Goal: Transaction & Acquisition: Download file/media

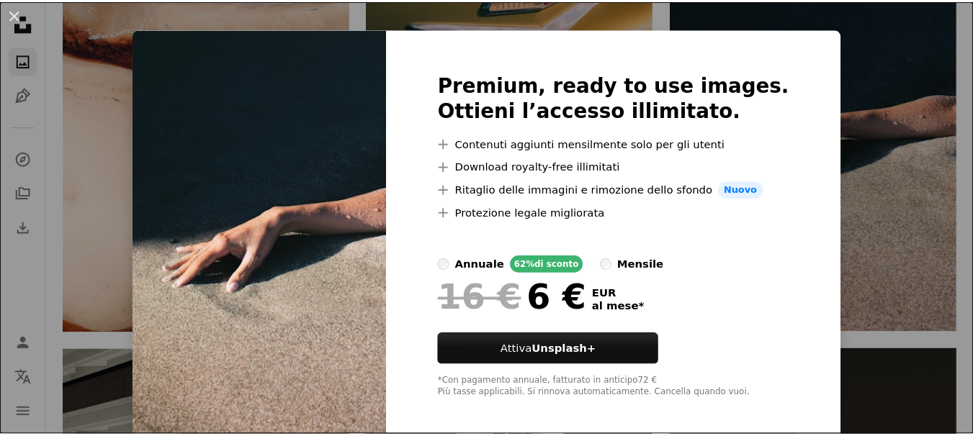
scroll to position [26, 0]
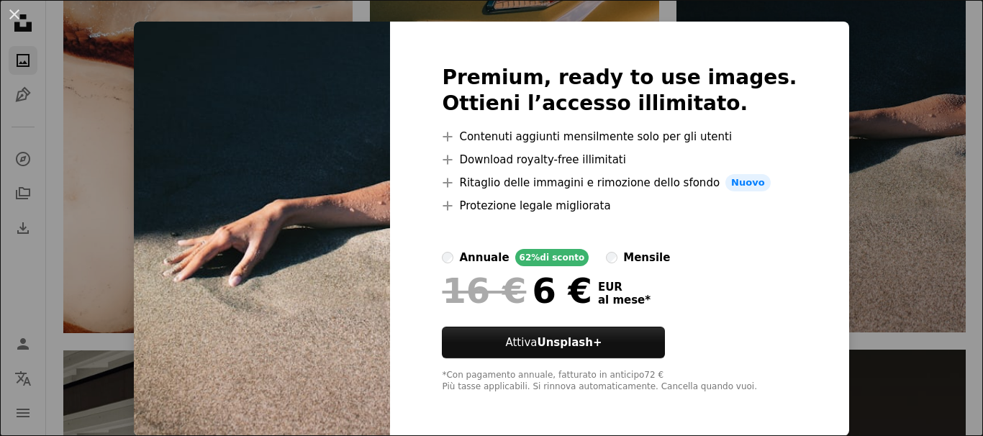
click at [17, 15] on button "An X shape" at bounding box center [14, 14] width 17 height 17
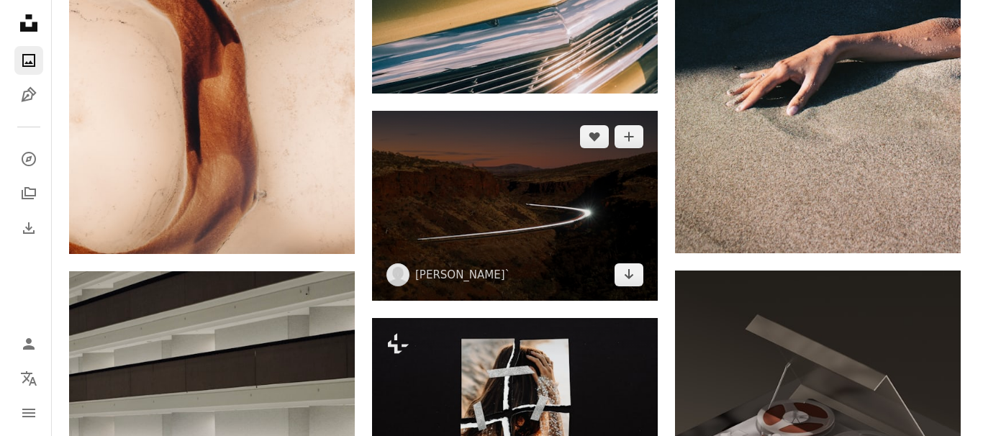
scroll to position [648, 0]
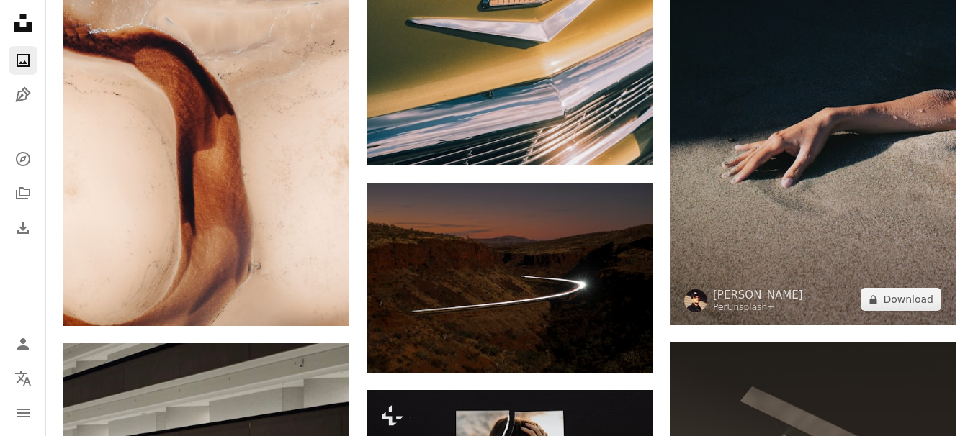
click at [823, 236] on img at bounding box center [813, 135] width 286 height 382
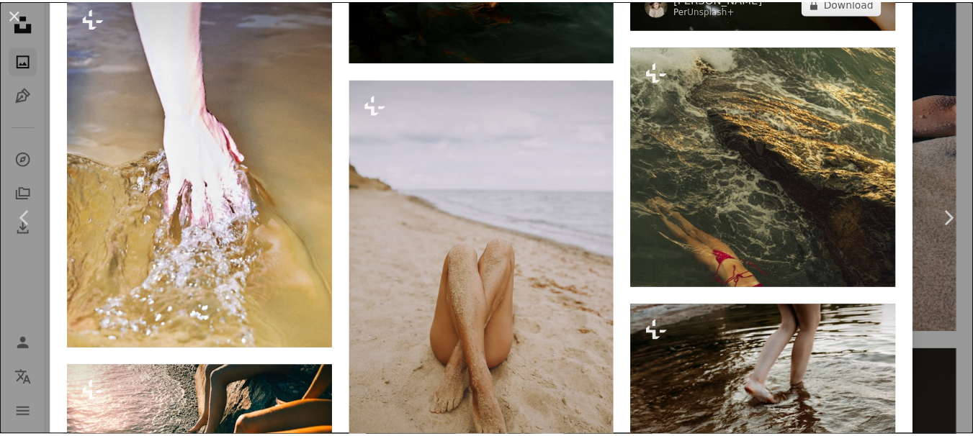
scroll to position [1728, 0]
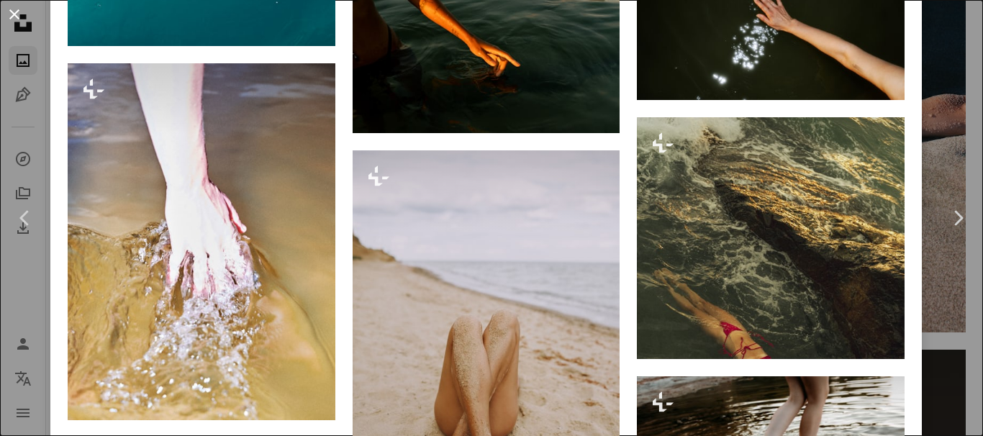
click at [9, 9] on button "An X shape" at bounding box center [14, 14] width 17 height 17
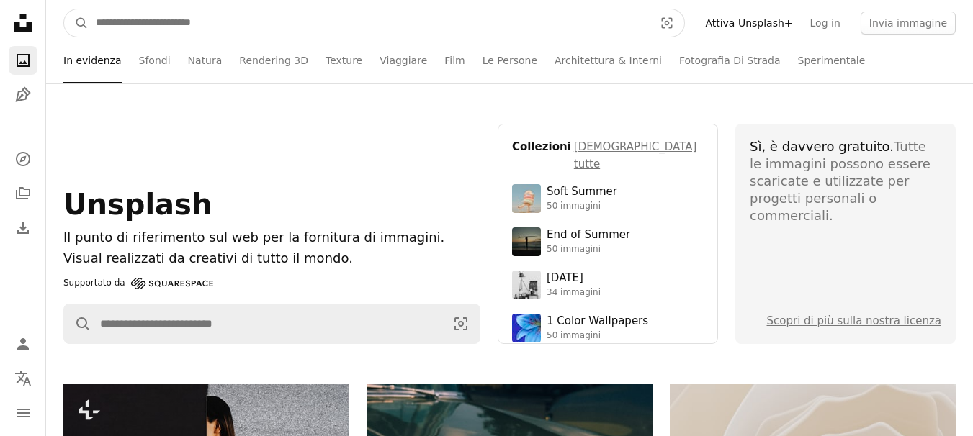
click at [283, 29] on input "Trova visual in tutto il sito" at bounding box center [369, 22] width 561 height 27
type input "**********"
click at [64, 9] on button "A magnifying glass" at bounding box center [76, 22] width 24 height 27
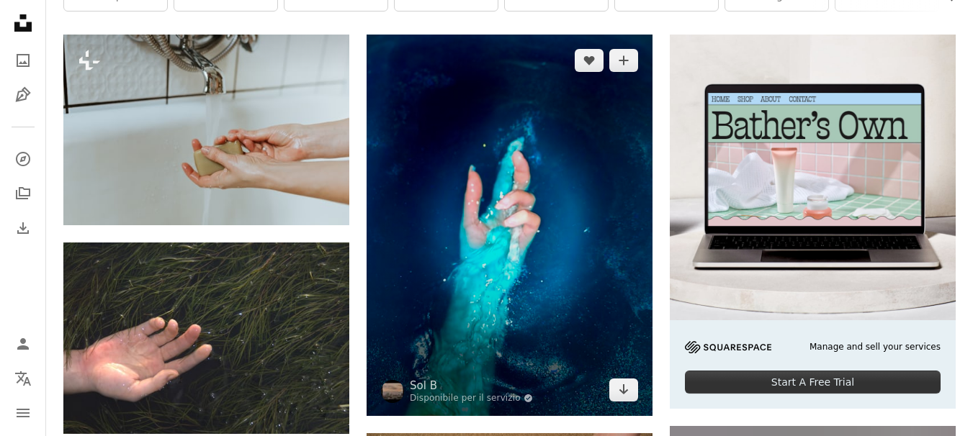
scroll to position [360, 0]
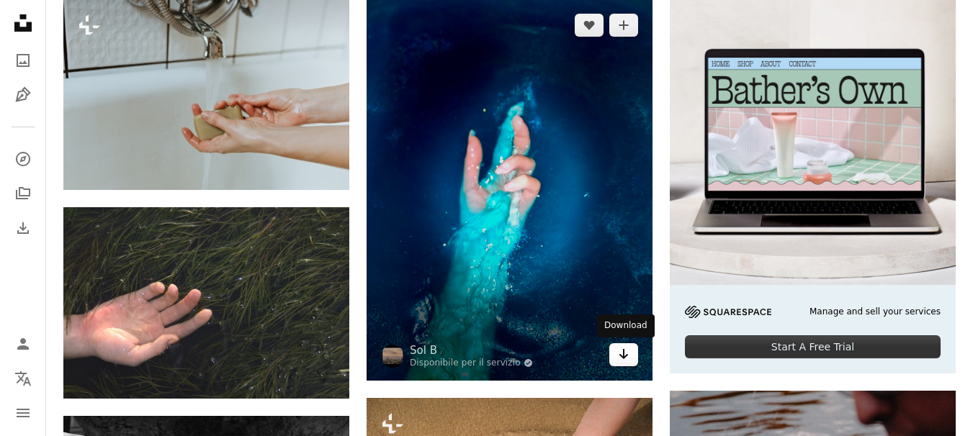
click at [636, 353] on link "Arrow pointing down" at bounding box center [623, 354] width 29 height 23
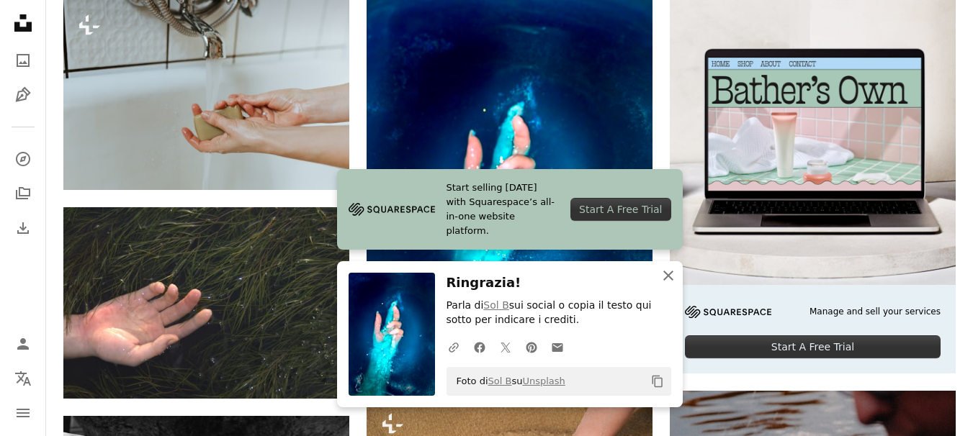
click at [667, 278] on icon "An X shape" at bounding box center [667, 275] width 17 height 17
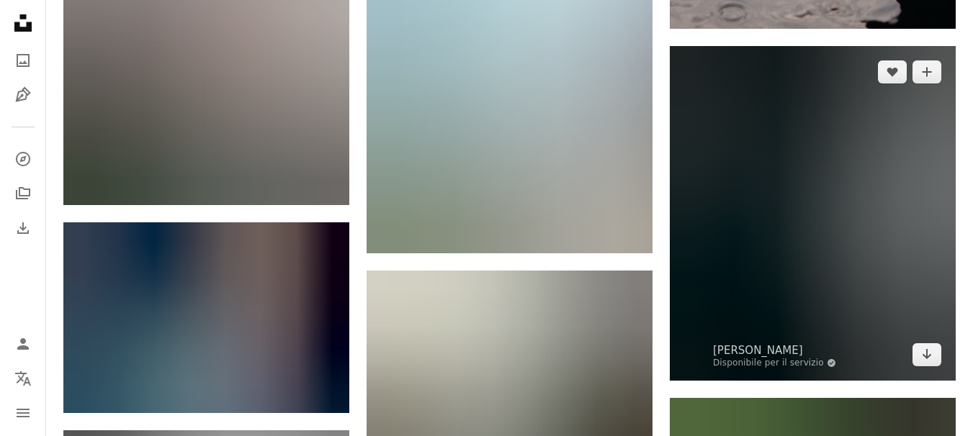
scroll to position [1152, 0]
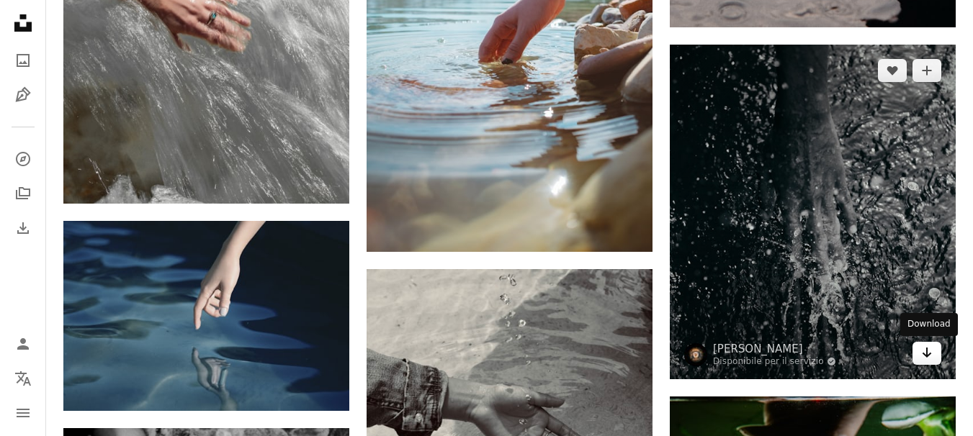
click at [919, 353] on link "Arrow pointing down" at bounding box center [926, 353] width 29 height 23
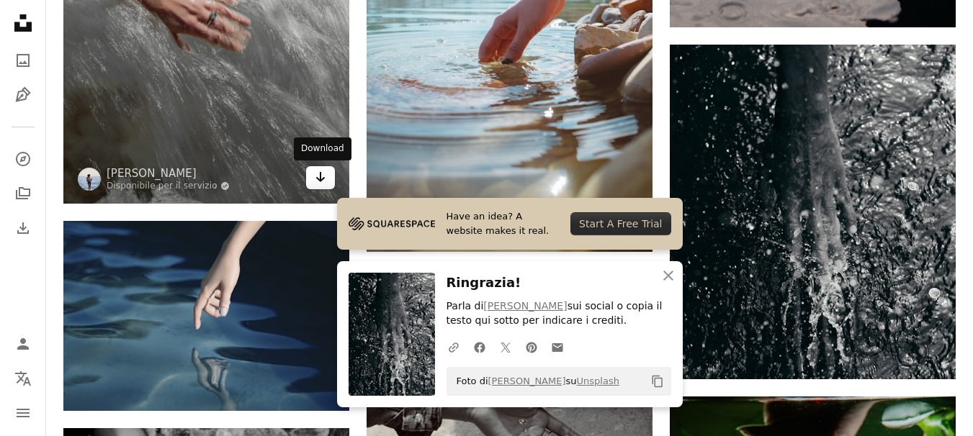
click at [311, 178] on link "Arrow pointing down" at bounding box center [320, 177] width 29 height 23
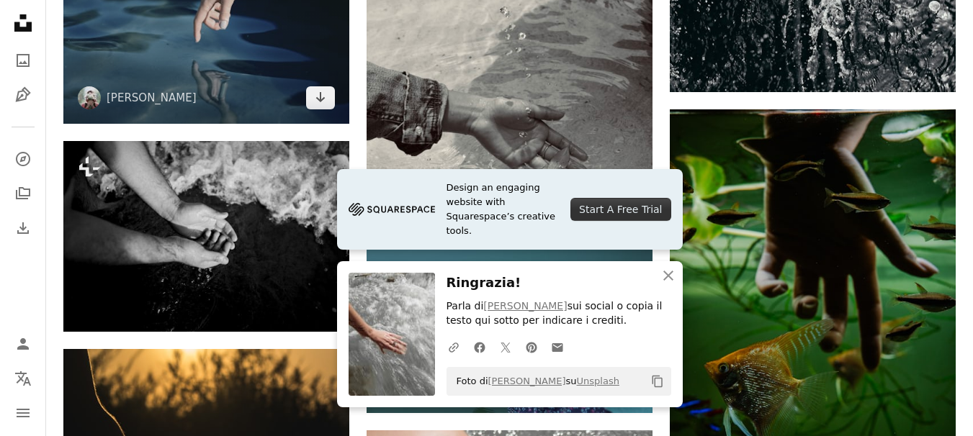
scroll to position [1440, 0]
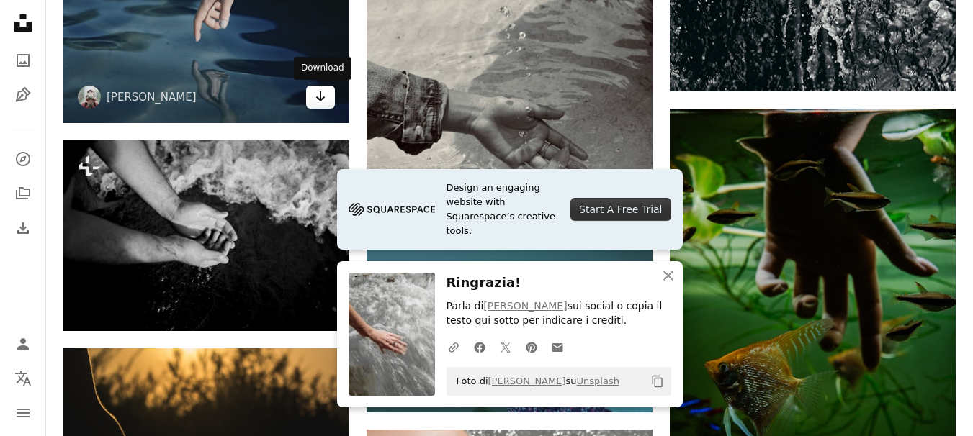
click at [326, 107] on link "Arrow pointing down" at bounding box center [320, 97] width 29 height 23
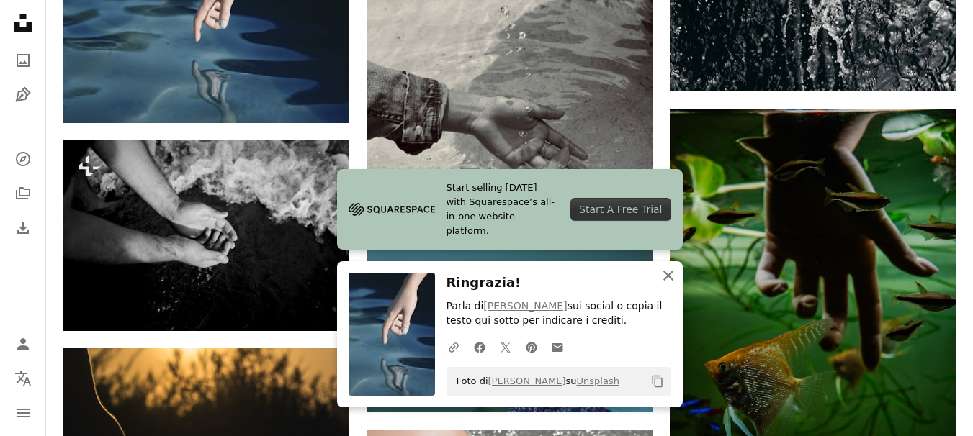
click at [672, 277] on icon "An X shape" at bounding box center [667, 275] width 17 height 17
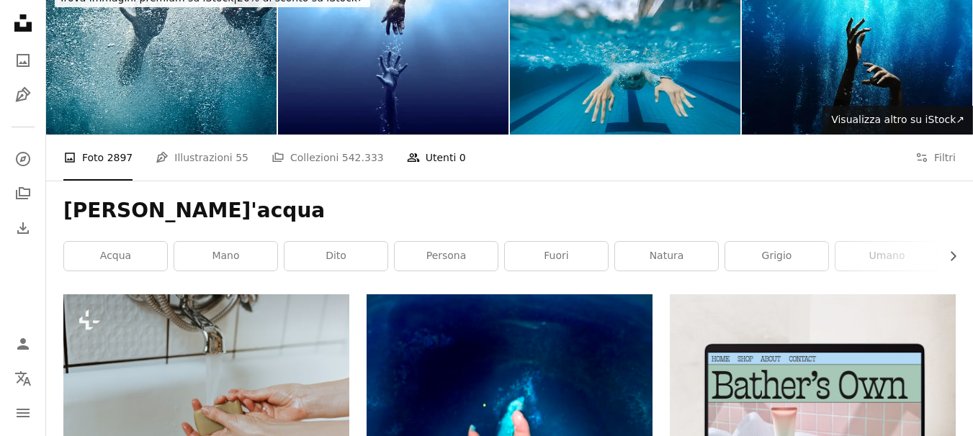
scroll to position [0, 0]
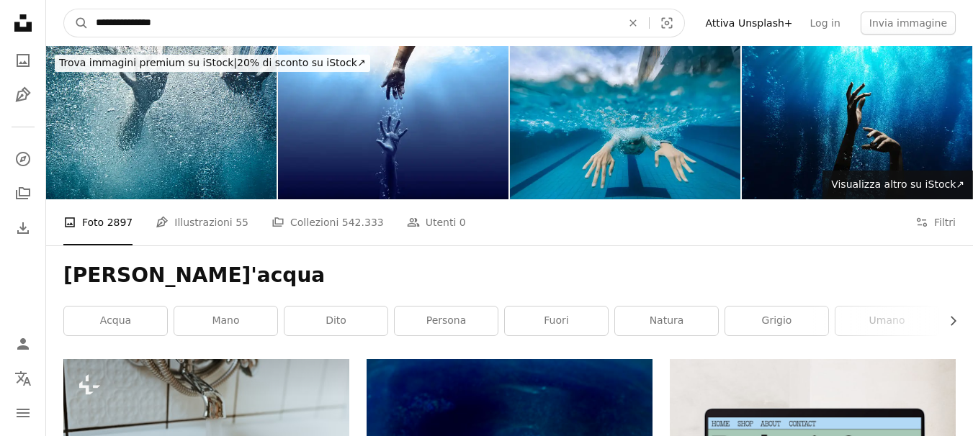
drag, startPoint x: 138, startPoint y: 24, endPoint x: 176, endPoint y: 23, distance: 38.2
click at [175, 23] on input "**********" at bounding box center [353, 22] width 528 height 27
click at [181, 24] on input "**********" at bounding box center [353, 22] width 528 height 27
type input "**********"
click at [64, 9] on button "A magnifying glass" at bounding box center [76, 22] width 24 height 27
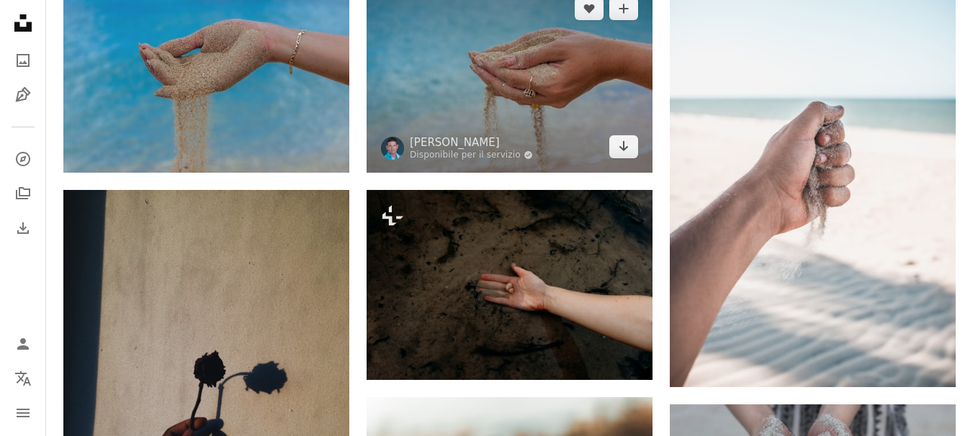
scroll to position [720, 0]
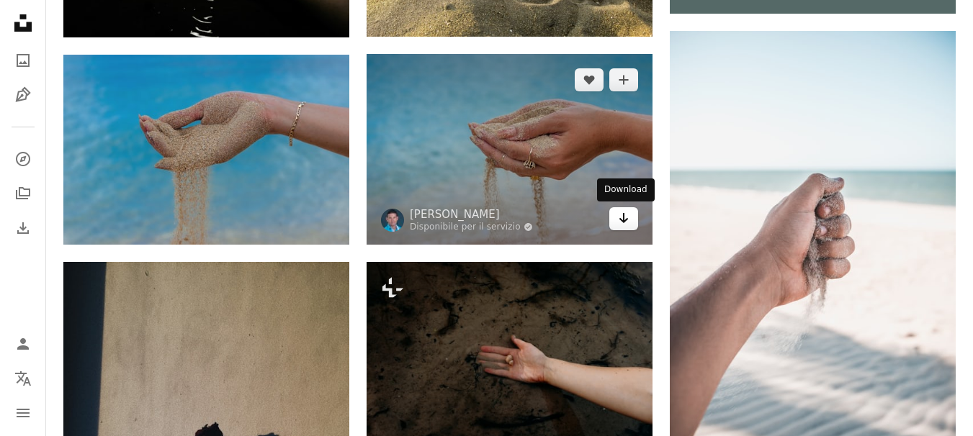
click at [623, 210] on icon "Arrow pointing down" at bounding box center [624, 217] width 12 height 17
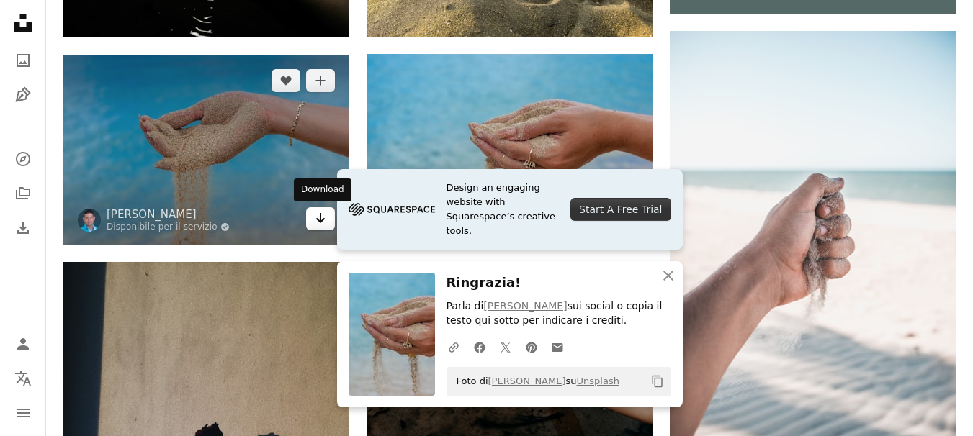
click at [307, 215] on link "Arrow pointing down" at bounding box center [320, 218] width 29 height 23
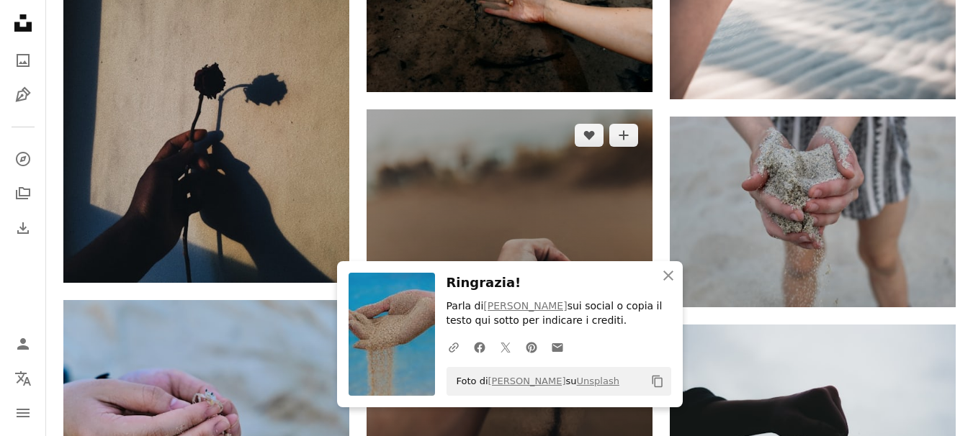
scroll to position [1152, 0]
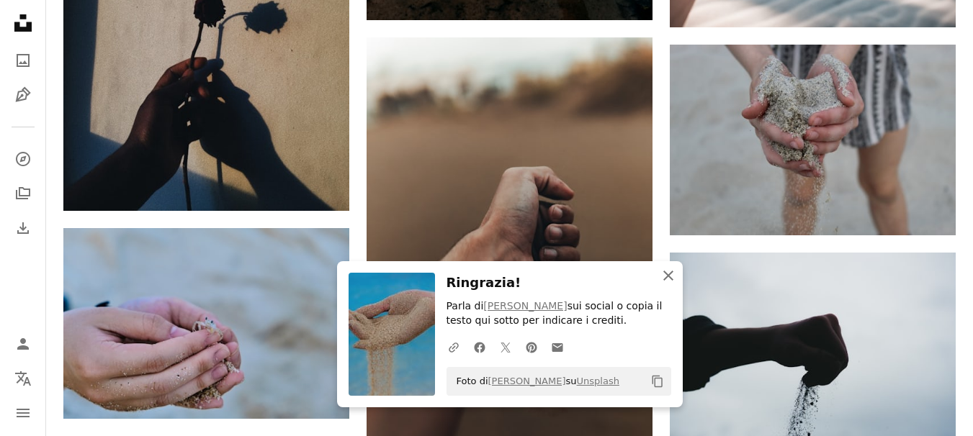
click at [666, 271] on icon "An X shape" at bounding box center [667, 275] width 17 height 17
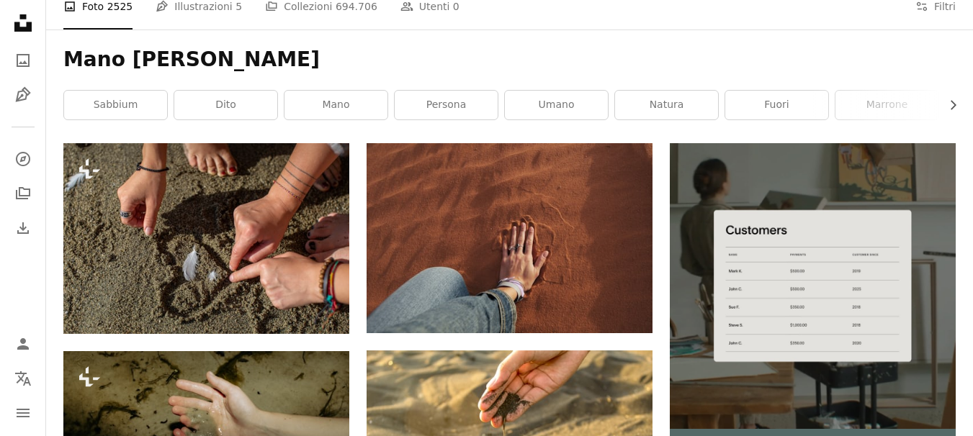
scroll to position [0, 0]
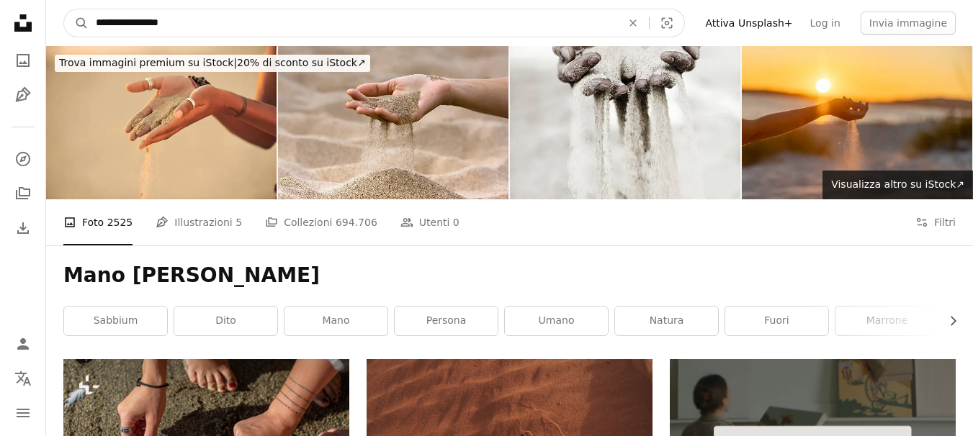
click at [205, 30] on input "**********" at bounding box center [353, 22] width 528 height 27
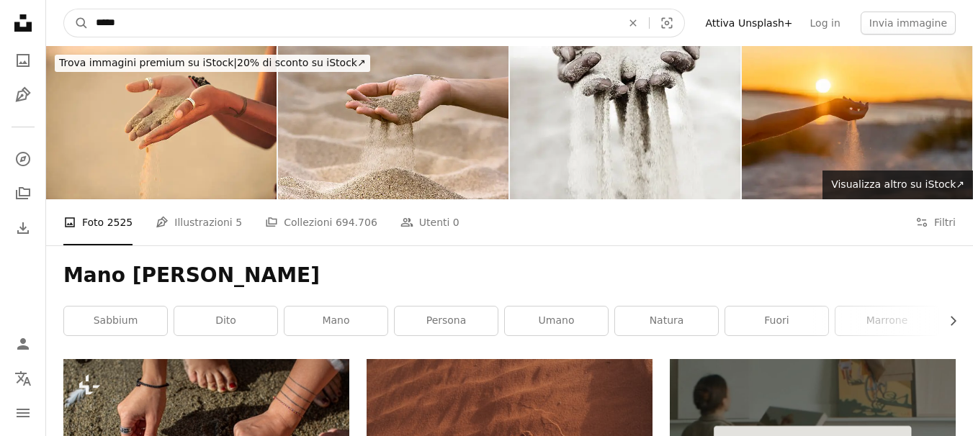
type input "*****"
click at [64, 9] on button "A magnifying glass" at bounding box center [76, 22] width 24 height 27
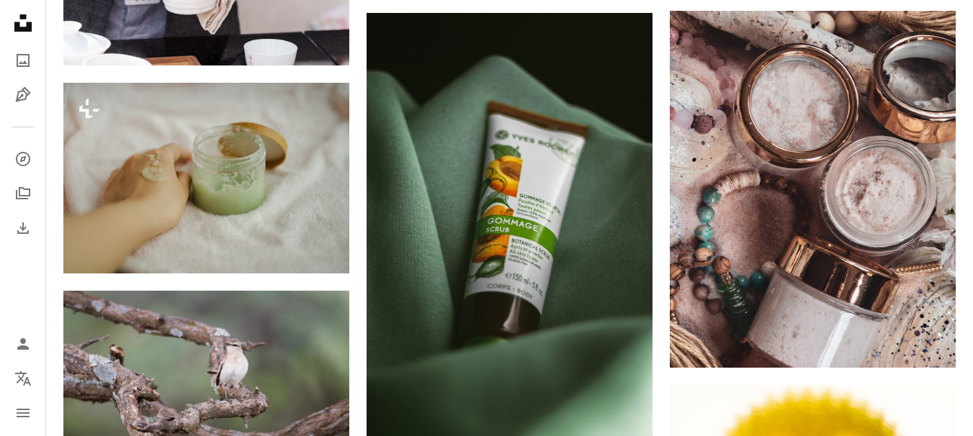
scroll to position [1656, 0]
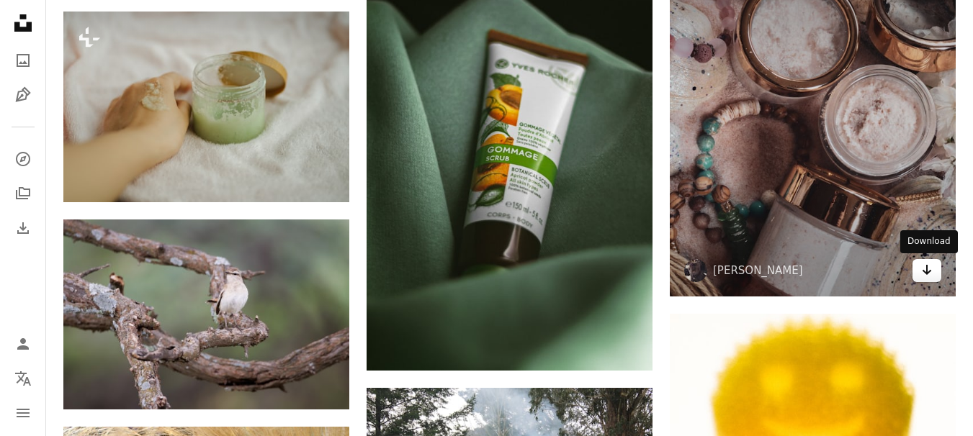
click at [923, 271] on icon "Download" at bounding box center [926, 270] width 9 height 10
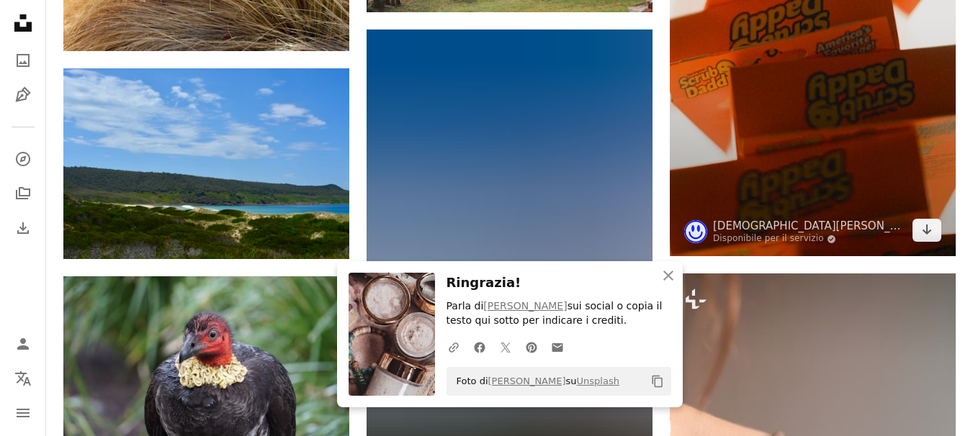
scroll to position [2232, 0]
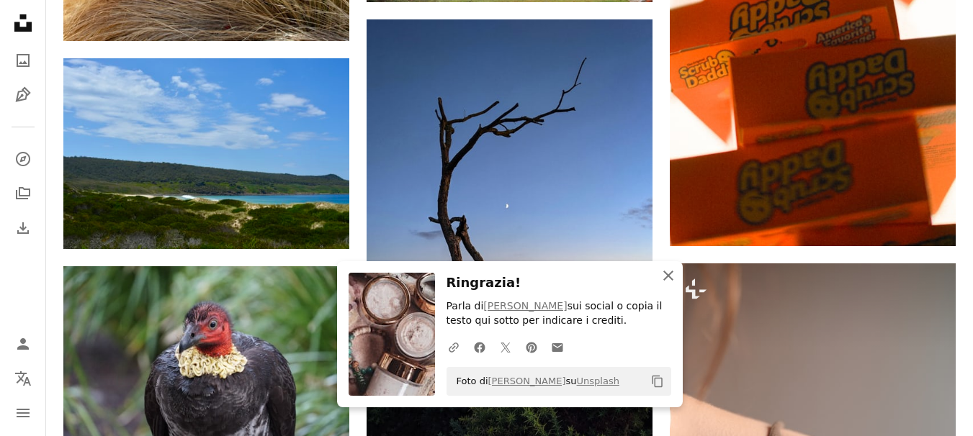
click at [675, 273] on icon "An X shape" at bounding box center [667, 275] width 17 height 17
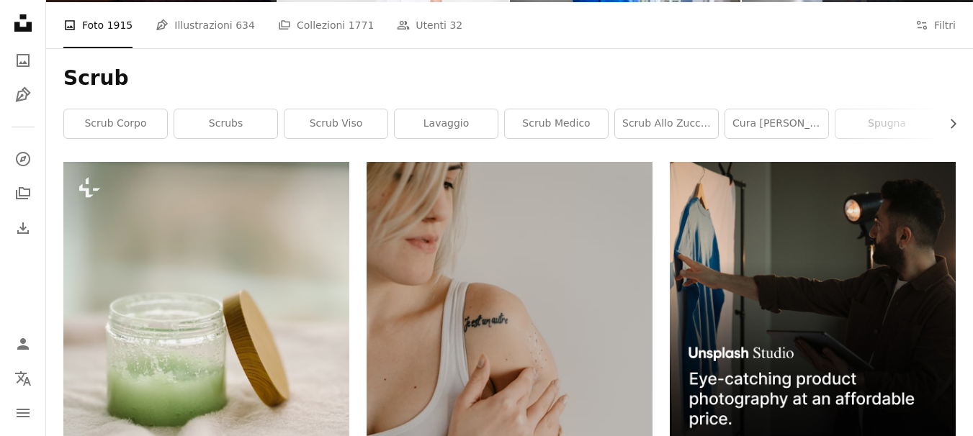
scroll to position [0, 0]
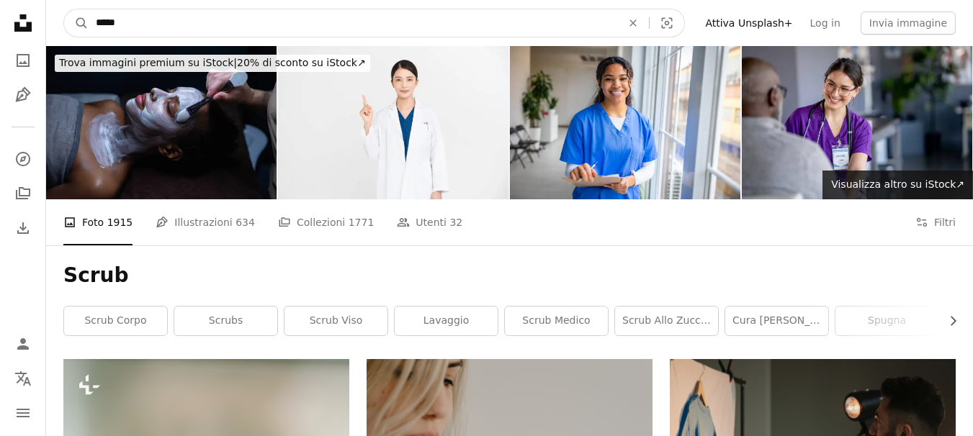
click at [141, 19] on input "*****" at bounding box center [353, 22] width 528 height 27
type input "*******"
click button "A magnifying glass" at bounding box center [76, 22] width 24 height 27
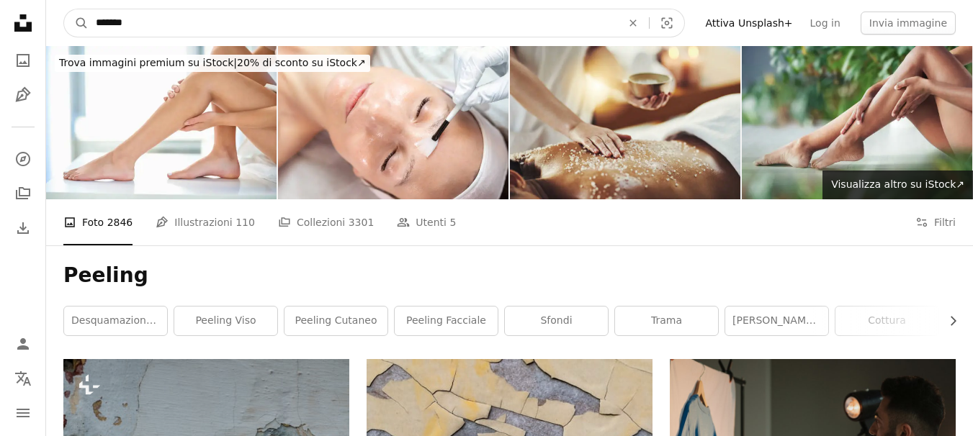
click at [150, 25] on input "*******" at bounding box center [353, 22] width 528 height 27
type input "**********"
click at [64, 9] on button "A magnifying glass" at bounding box center [76, 22] width 24 height 27
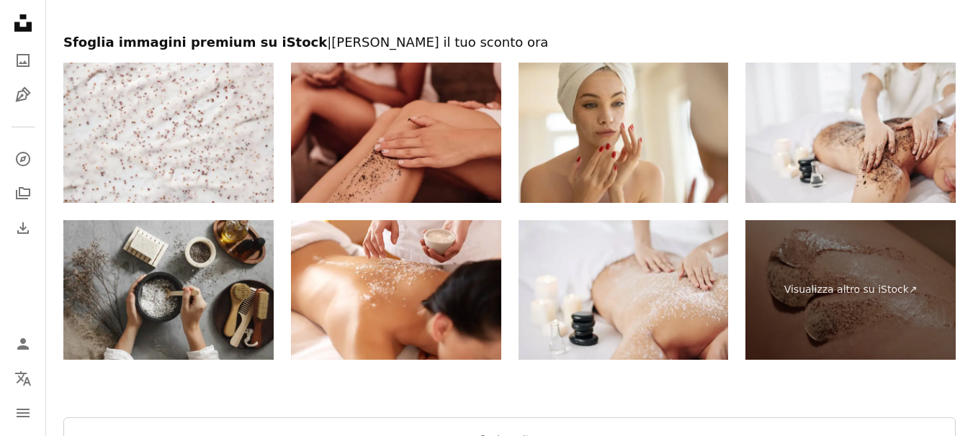
scroll to position [2880, 0]
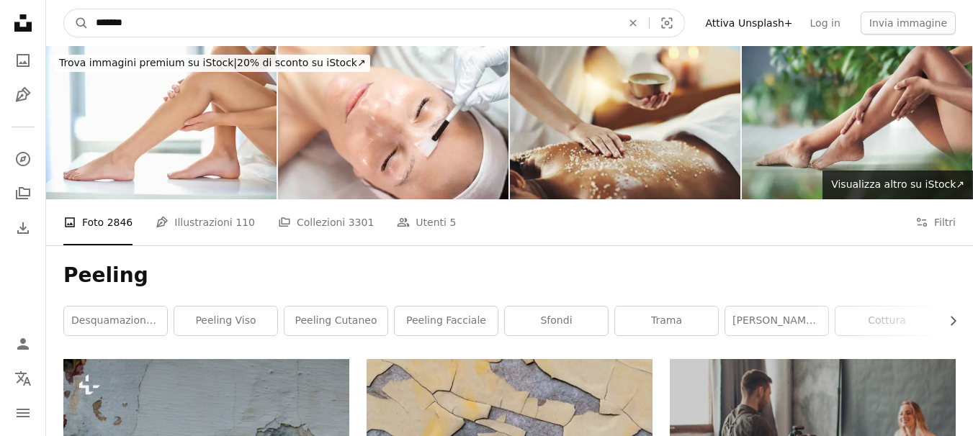
click at [153, 22] on input "*******" at bounding box center [353, 22] width 528 height 27
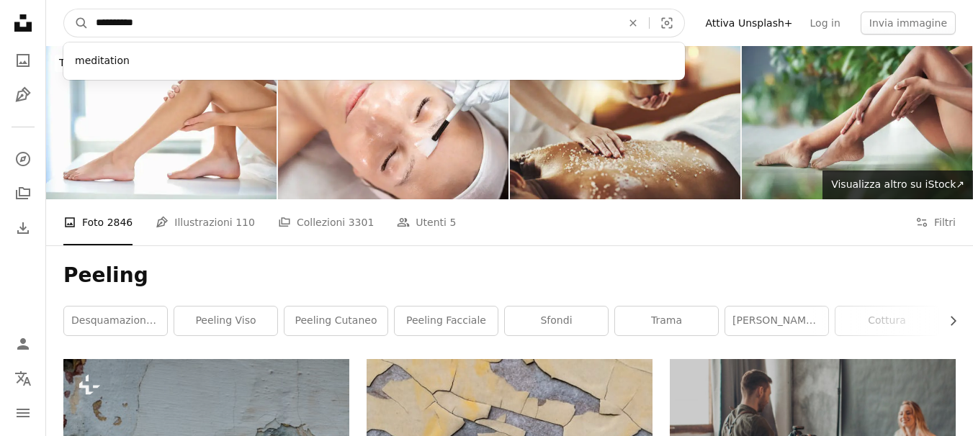
type input "**********"
click button "A magnifying glass" at bounding box center [76, 22] width 24 height 27
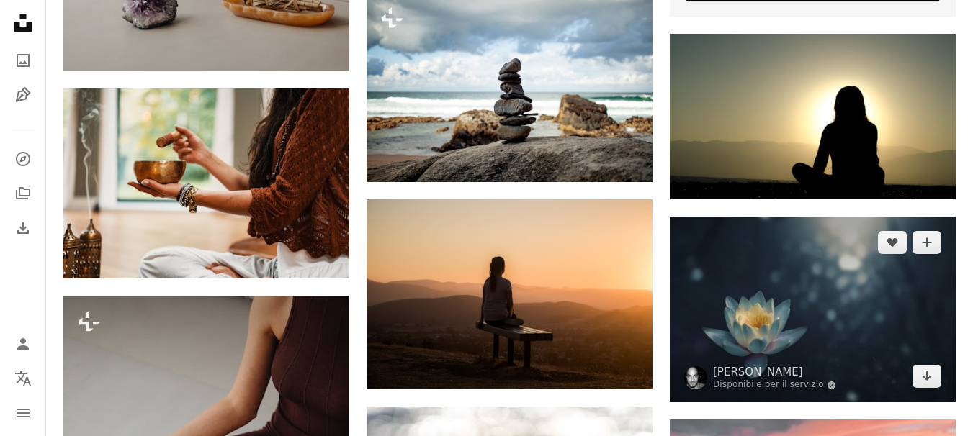
scroll to position [720, 0]
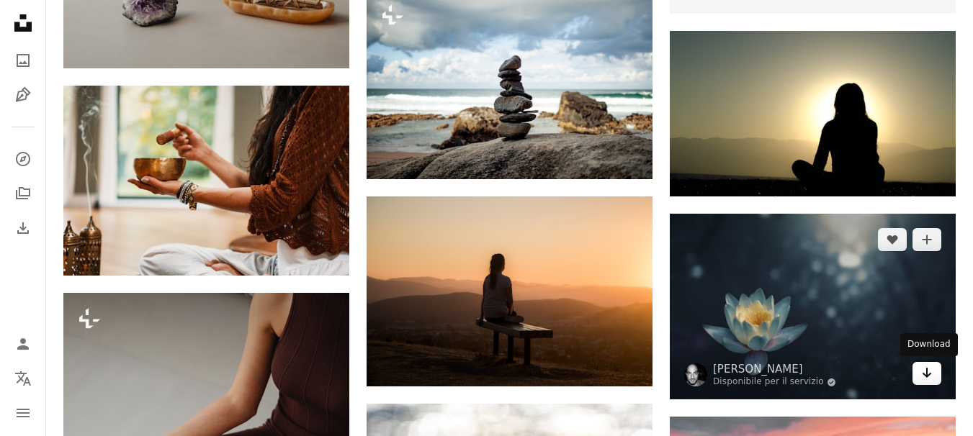
click at [924, 374] on icon "Arrow pointing down" at bounding box center [927, 372] width 12 height 17
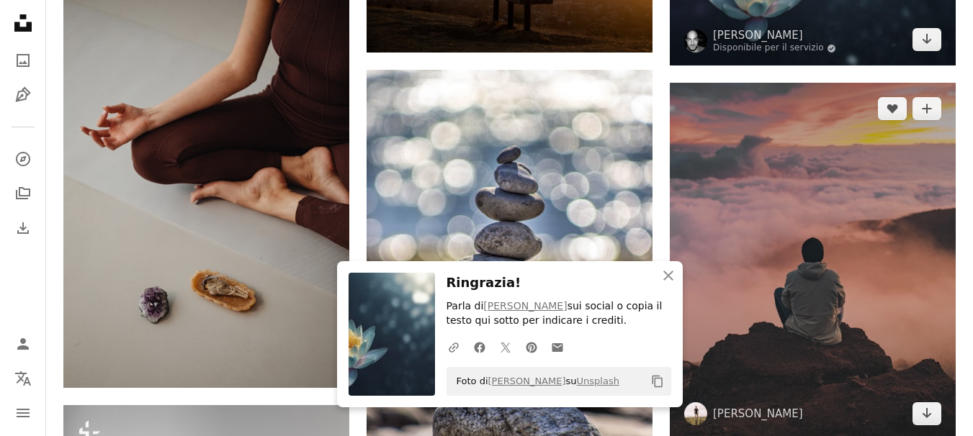
scroll to position [1080, 0]
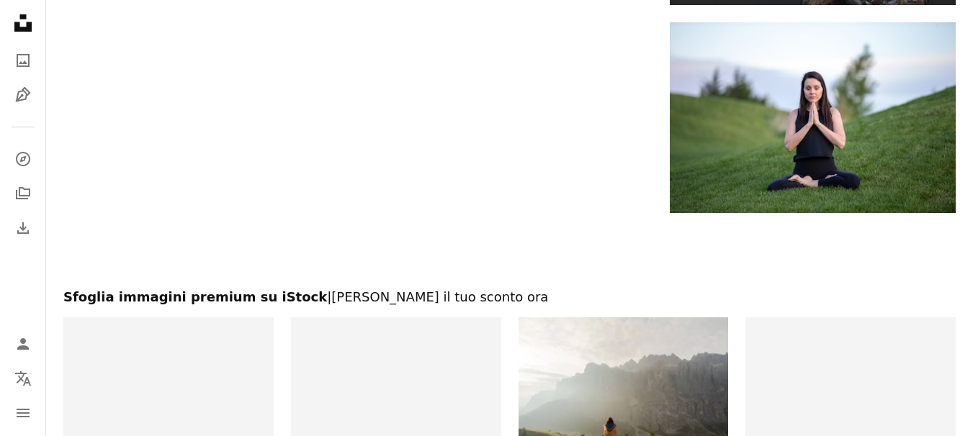
scroll to position [3064, 0]
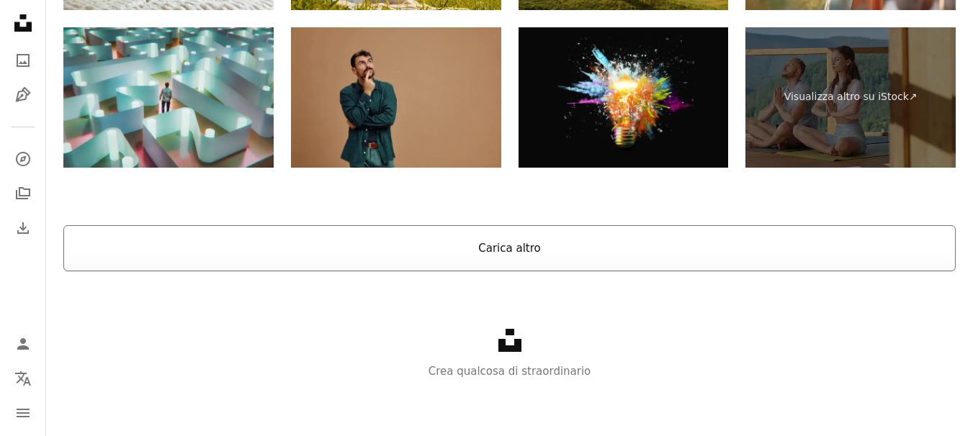
click at [469, 250] on button "Carica altro" at bounding box center [509, 248] width 892 height 46
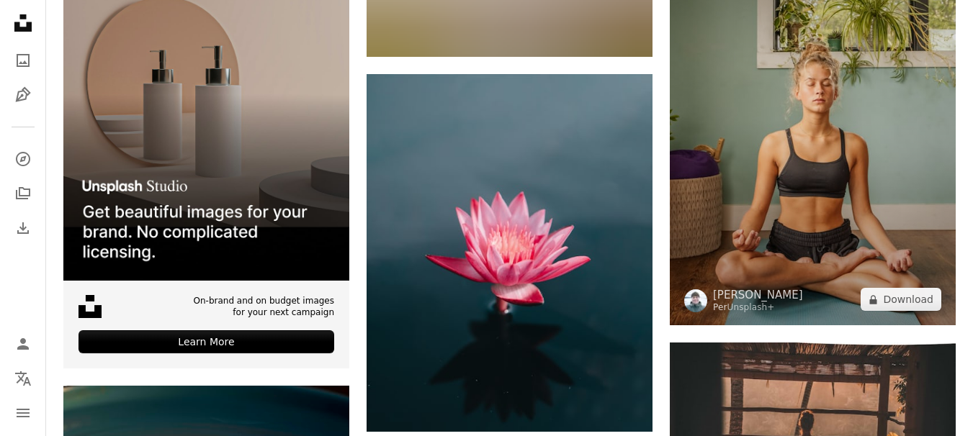
scroll to position [3424, 0]
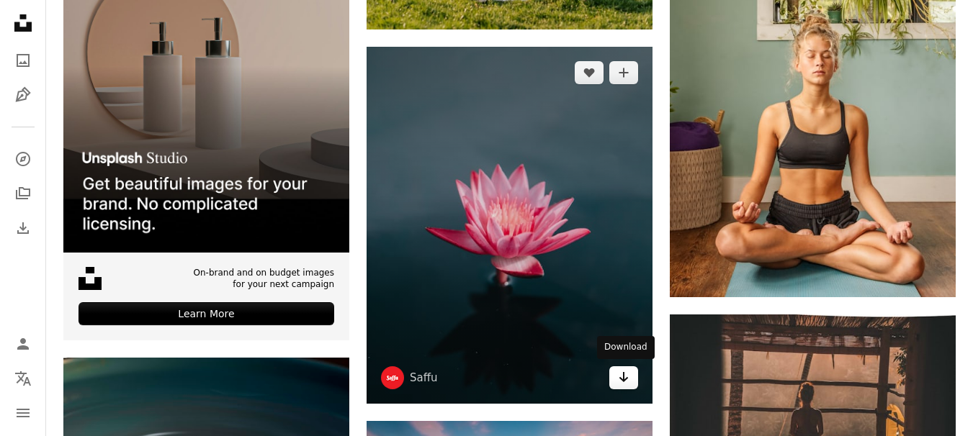
click at [631, 380] on link "Arrow pointing down" at bounding box center [623, 377] width 29 height 23
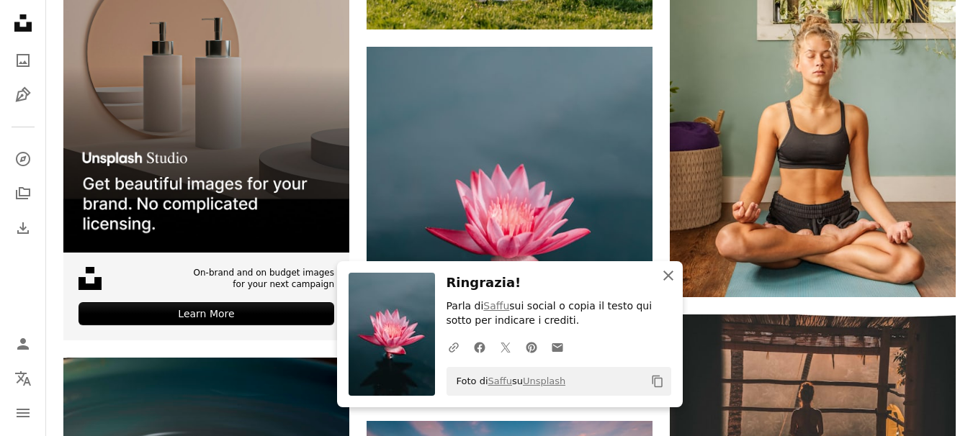
click at [667, 278] on icon "An X shape" at bounding box center [667, 275] width 17 height 17
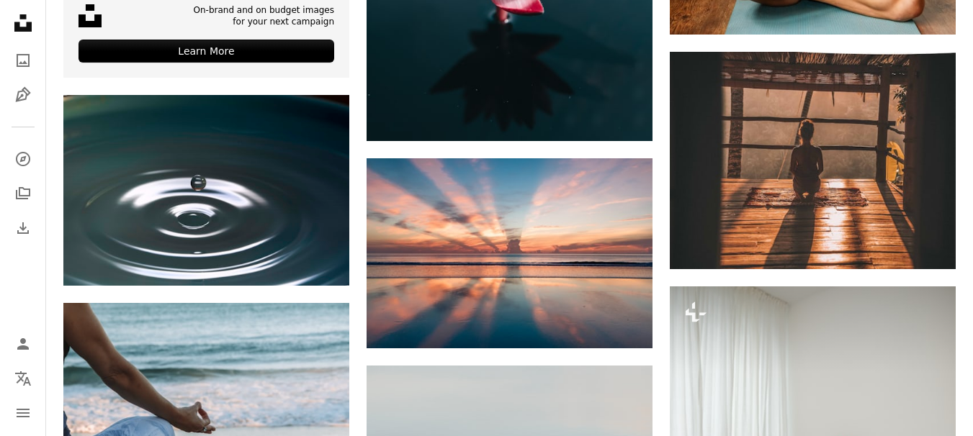
scroll to position [3712, 0]
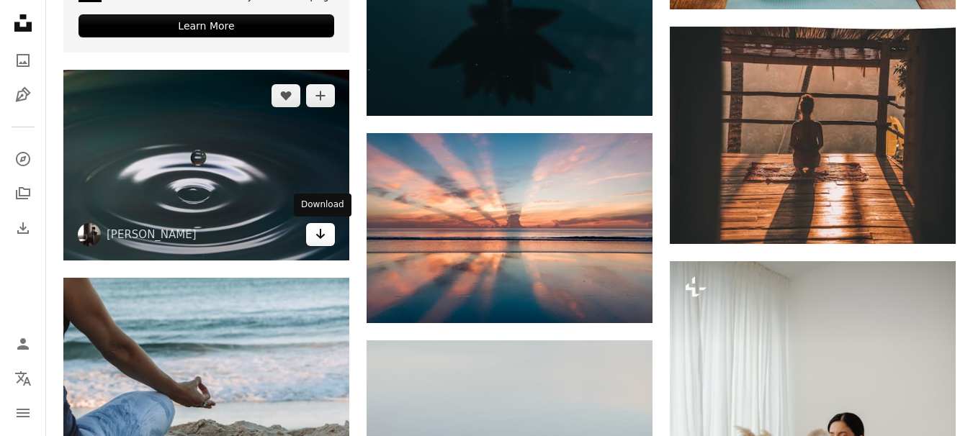
click at [320, 235] on icon "Download" at bounding box center [320, 234] width 9 height 10
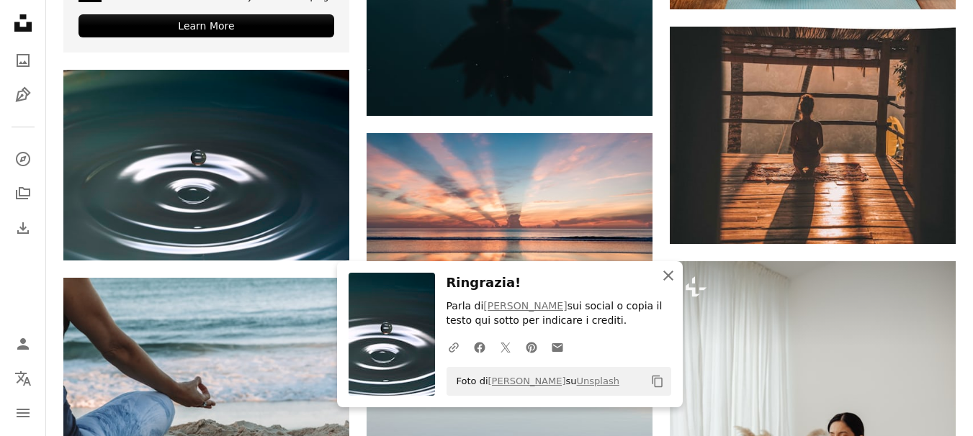
click at [674, 269] on icon "An X shape" at bounding box center [667, 275] width 17 height 17
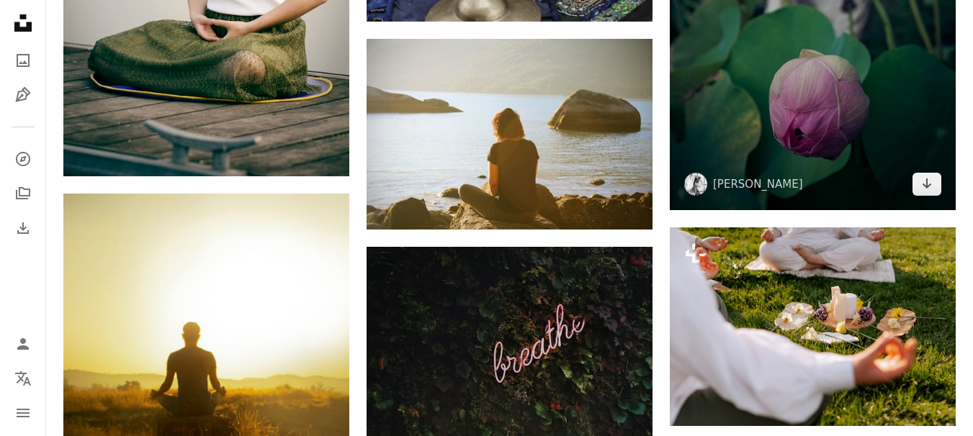
scroll to position [5296, 0]
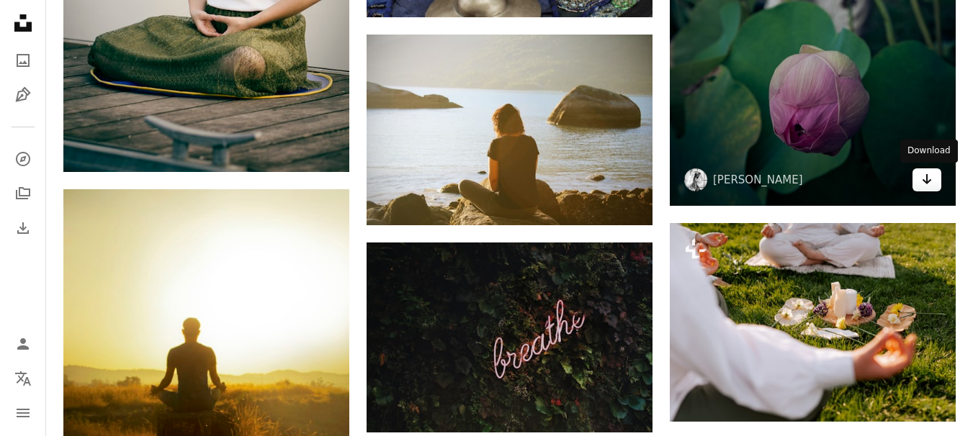
click at [929, 176] on icon "Arrow pointing down" at bounding box center [927, 179] width 12 height 17
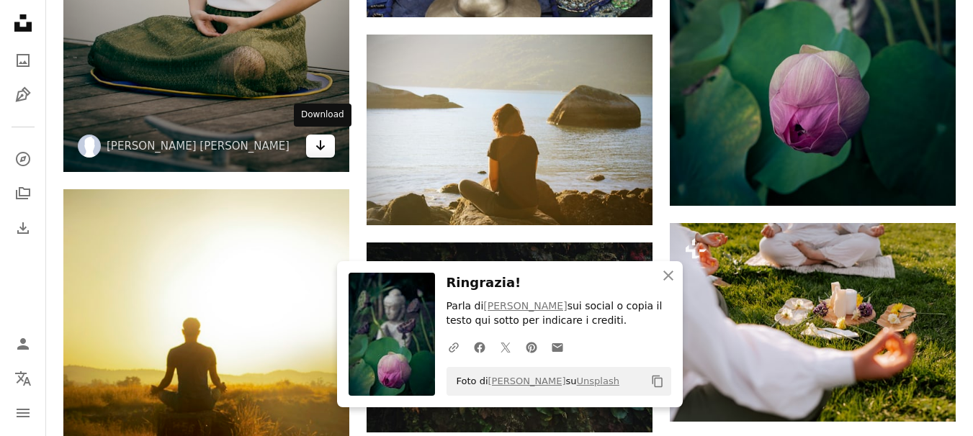
click at [323, 152] on icon "Arrow pointing down" at bounding box center [321, 145] width 12 height 17
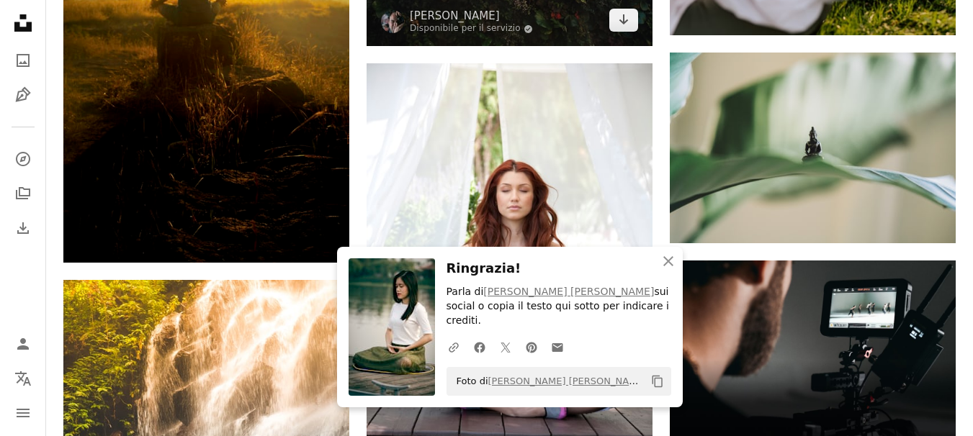
scroll to position [5800, 0]
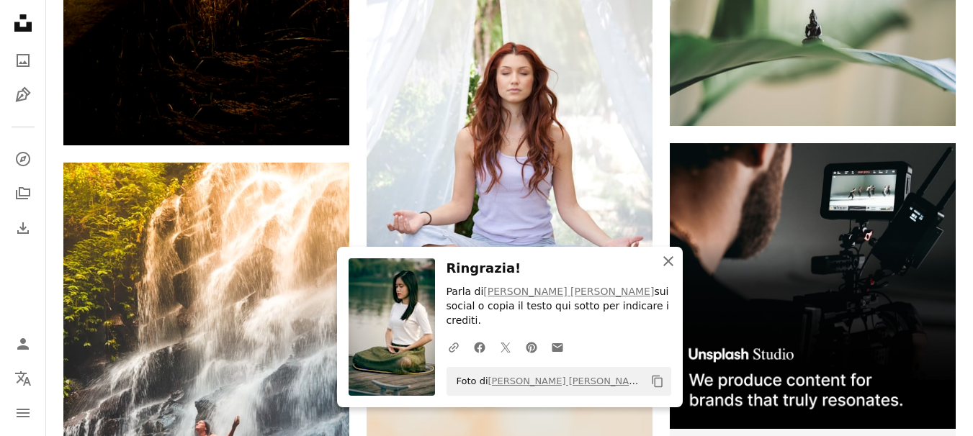
drag, startPoint x: 669, startPoint y: 274, endPoint x: 635, endPoint y: 274, distance: 33.8
click at [669, 266] on icon "button" at bounding box center [668, 261] width 10 height 10
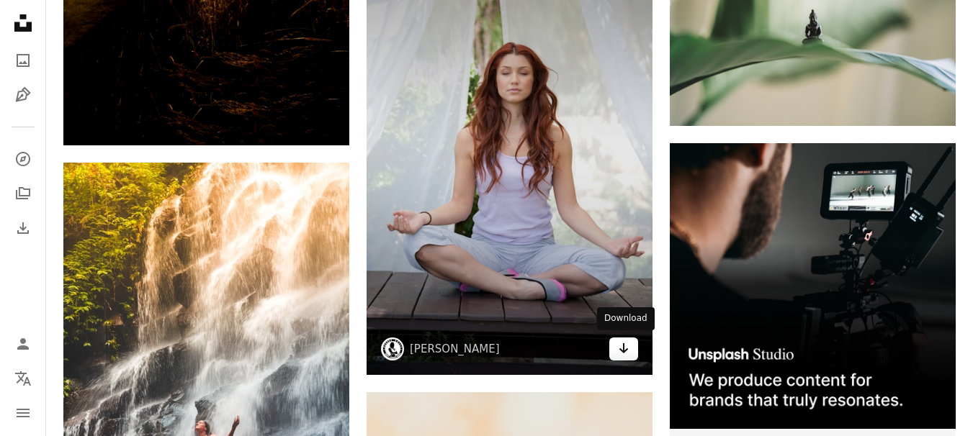
click at [623, 355] on icon "Arrow pointing down" at bounding box center [624, 348] width 12 height 17
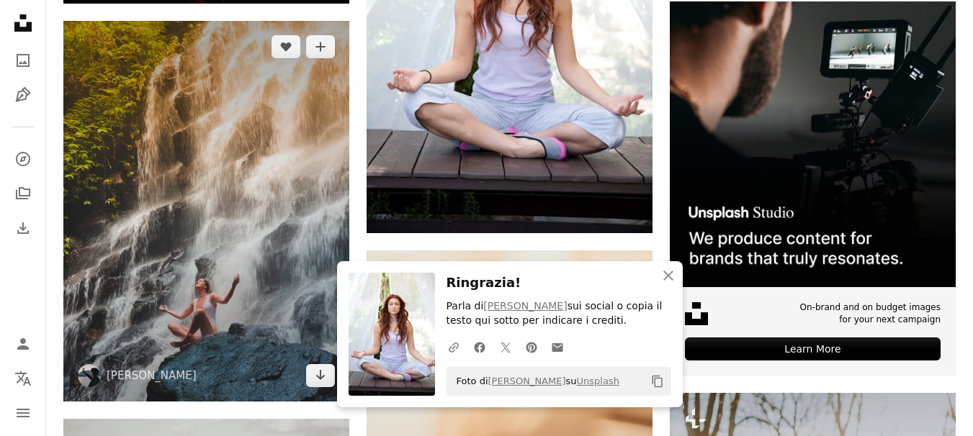
scroll to position [5944, 0]
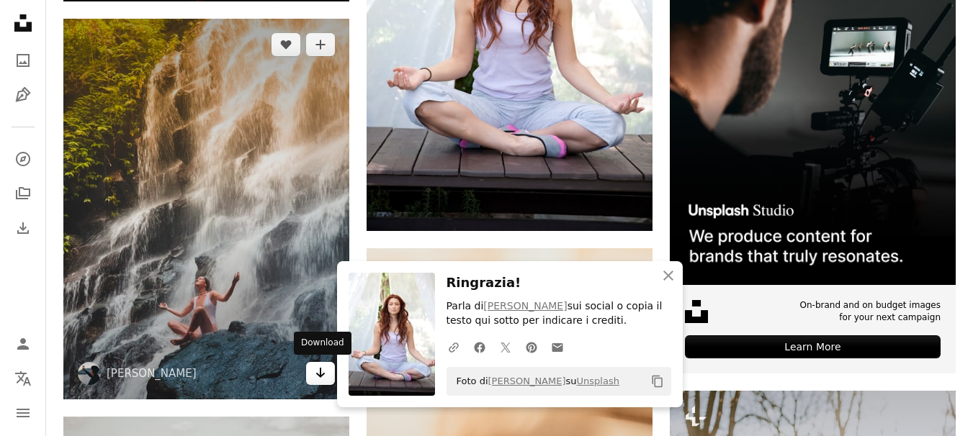
click at [330, 372] on link "Arrow pointing down" at bounding box center [320, 373] width 29 height 23
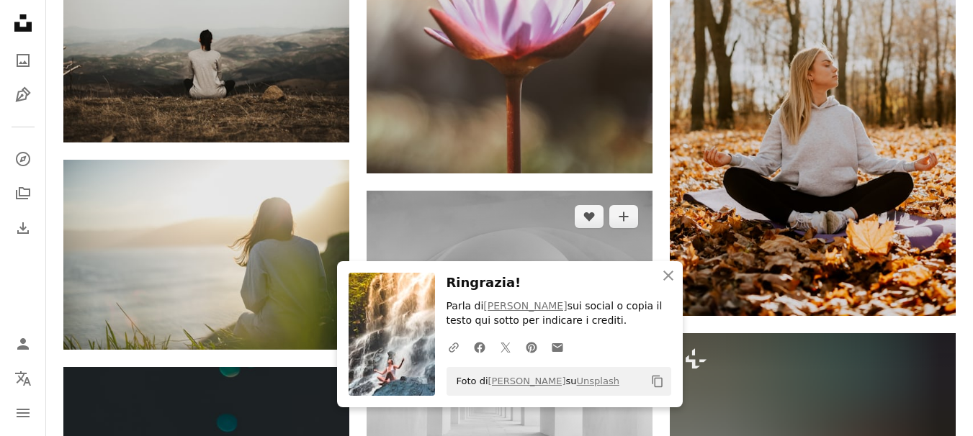
scroll to position [6447, 0]
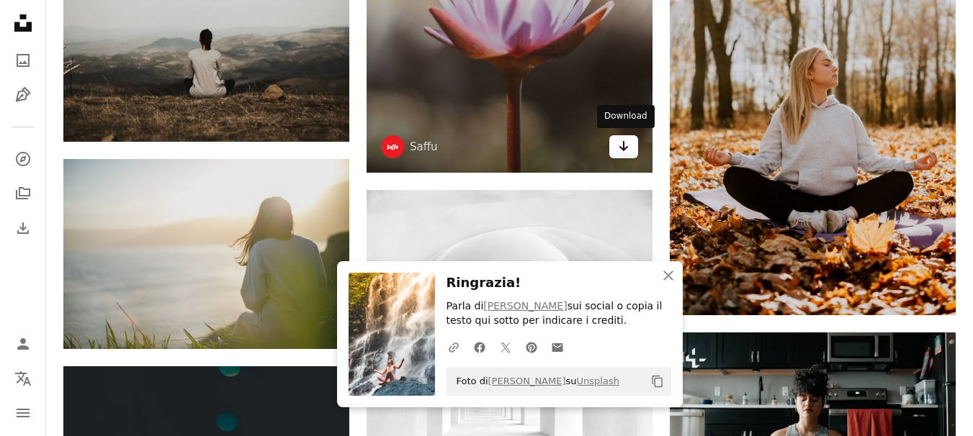
click at [628, 143] on icon "Arrow pointing down" at bounding box center [624, 146] width 12 height 17
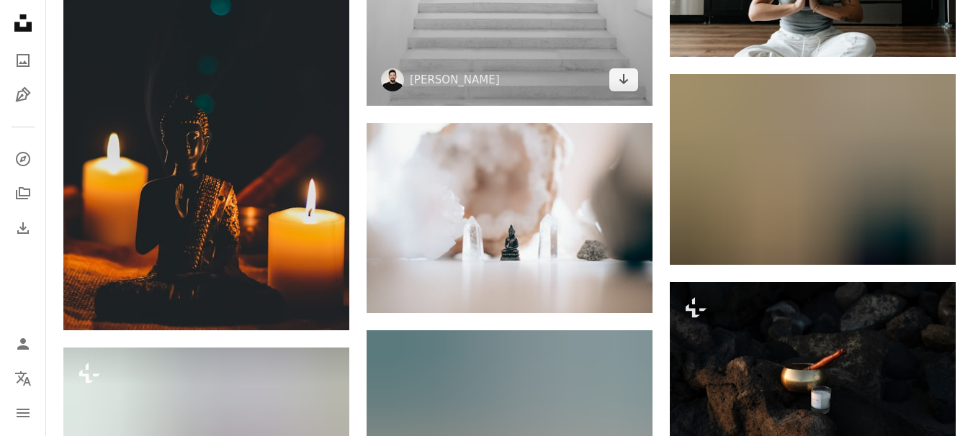
scroll to position [6951, 0]
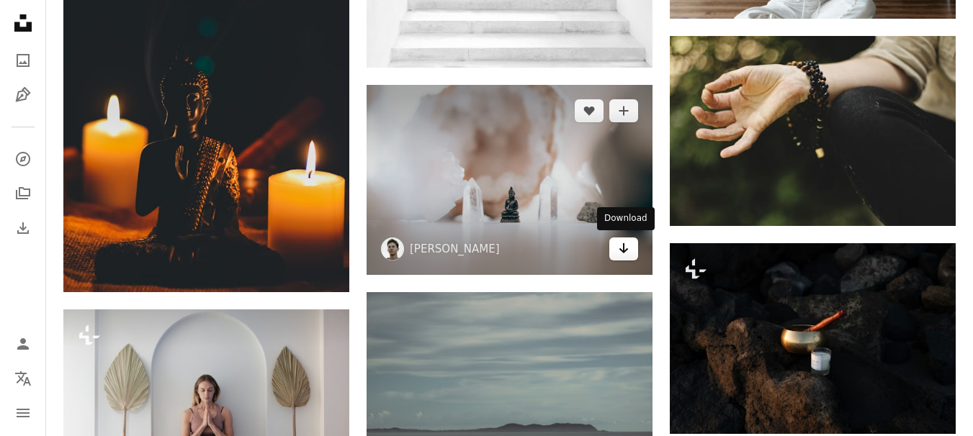
click at [626, 256] on link "Arrow pointing down" at bounding box center [623, 249] width 29 height 23
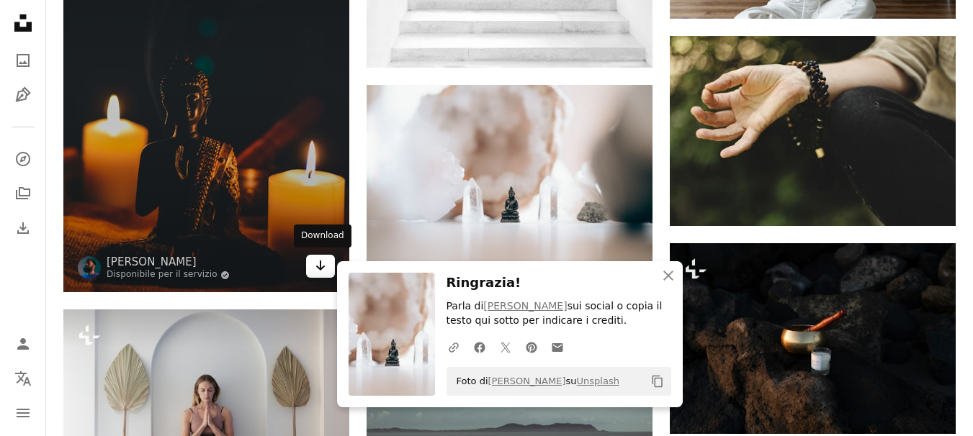
click at [321, 265] on icon "Download" at bounding box center [320, 266] width 9 height 10
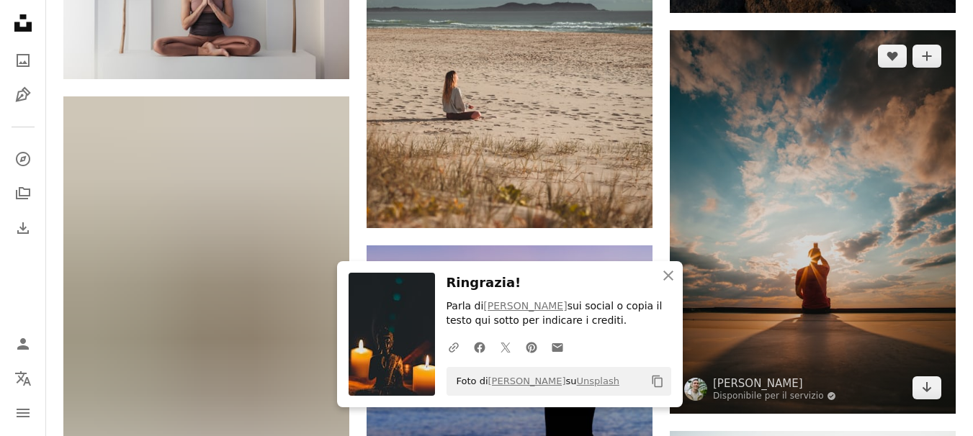
scroll to position [7455, 0]
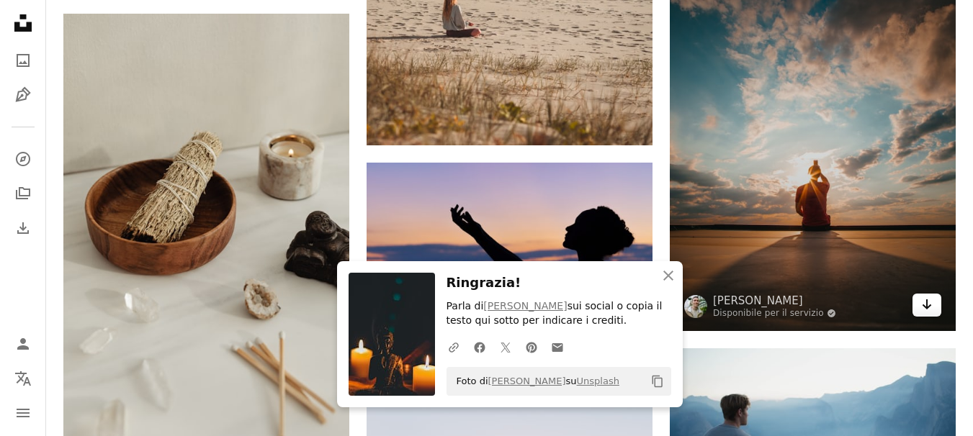
click at [932, 310] on link "Arrow pointing down" at bounding box center [926, 305] width 29 height 23
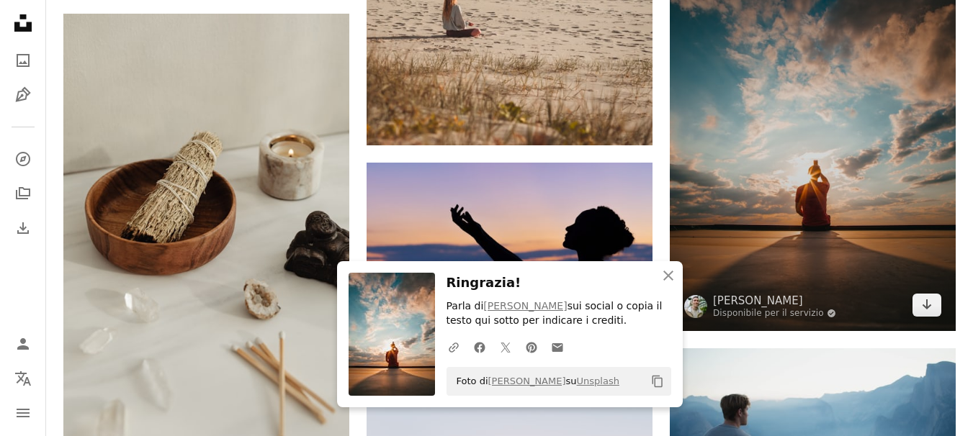
scroll to position [7599, 0]
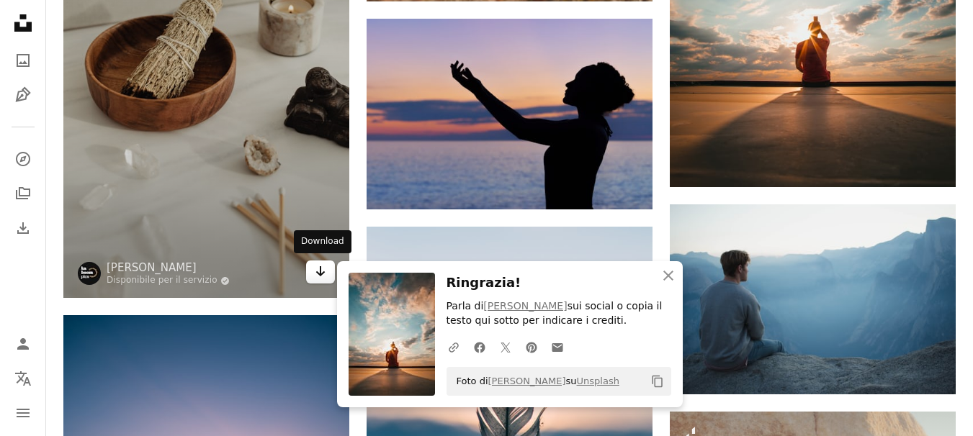
click at [324, 274] on icon "Arrow pointing down" at bounding box center [321, 271] width 12 height 17
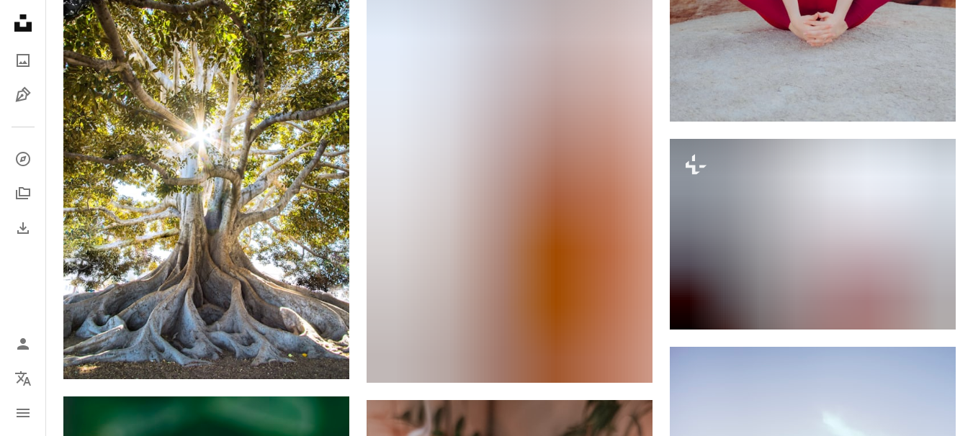
scroll to position [8319, 0]
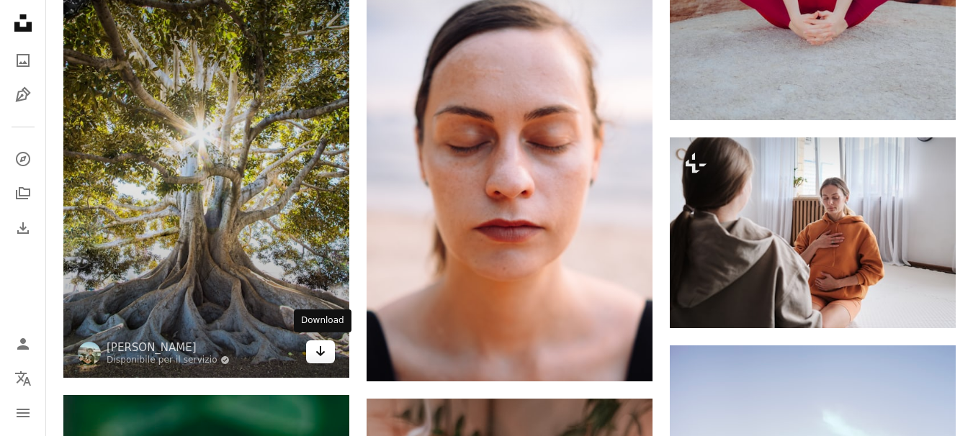
click at [315, 351] on icon "Arrow pointing down" at bounding box center [321, 351] width 12 height 17
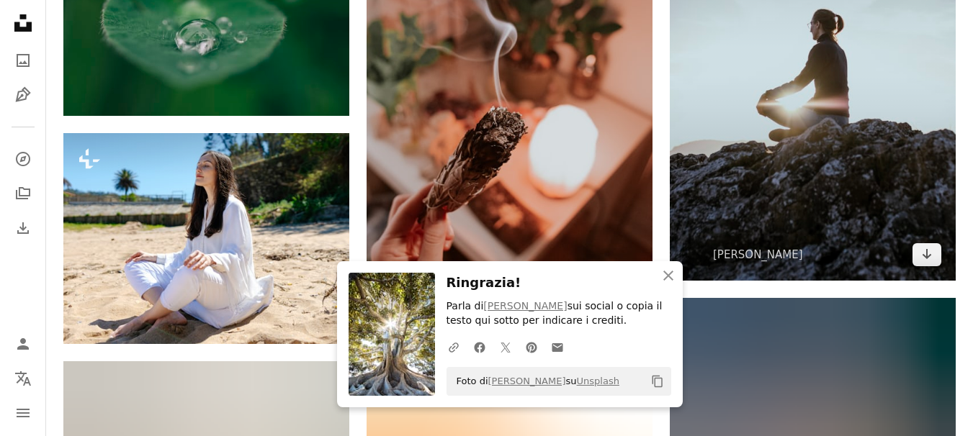
scroll to position [8823, 0]
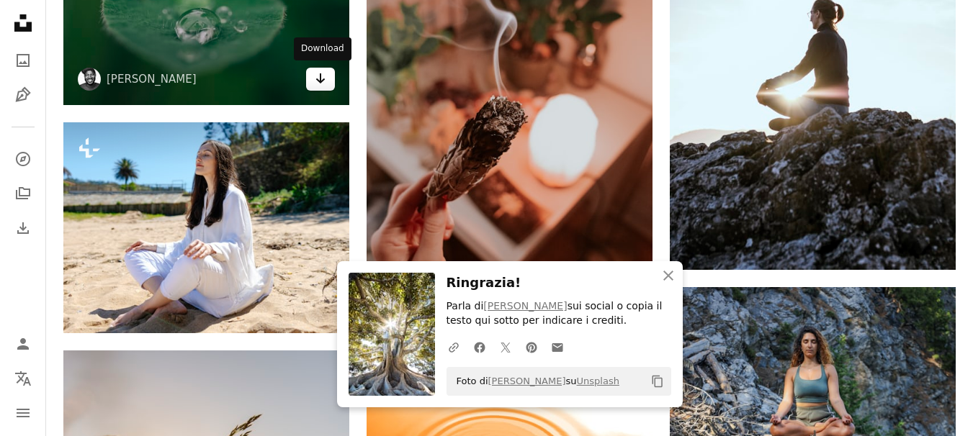
click at [323, 80] on icon "Arrow pointing down" at bounding box center [321, 78] width 12 height 17
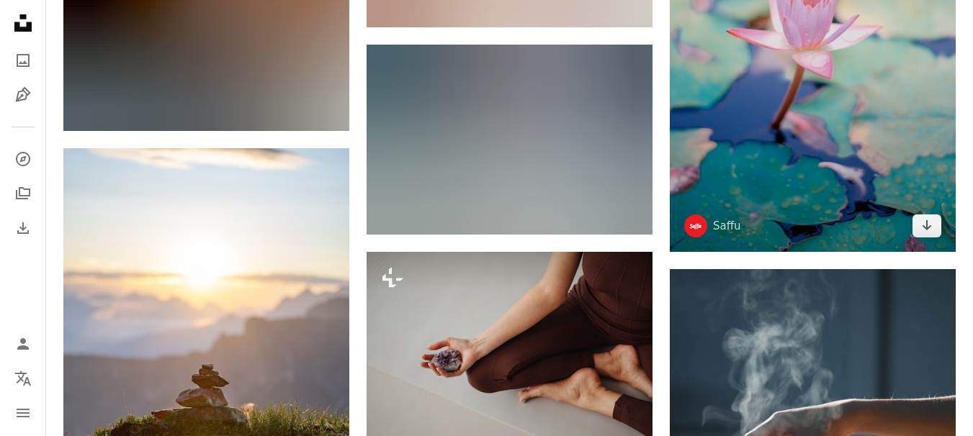
scroll to position [11631, 0]
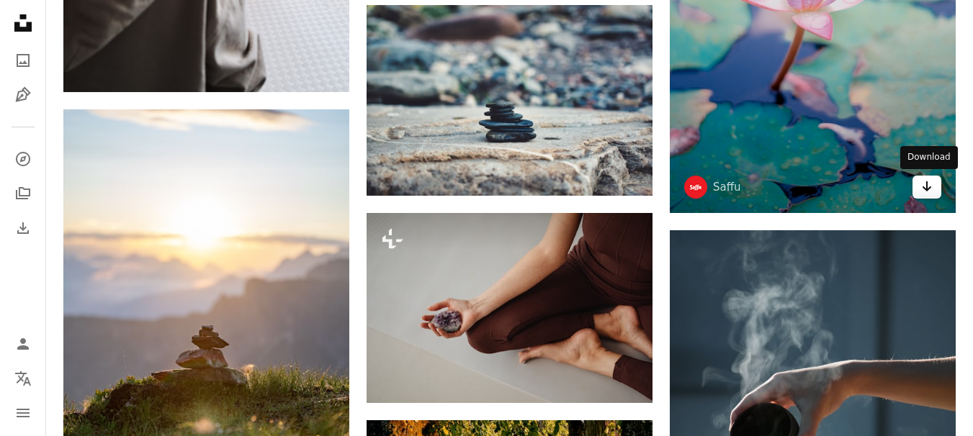
click at [925, 191] on icon "Arrow pointing down" at bounding box center [927, 186] width 12 height 17
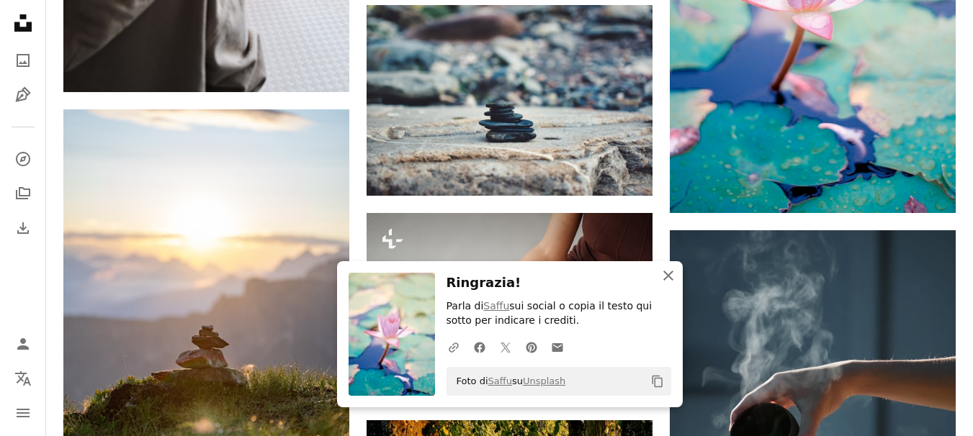
click at [664, 267] on icon "An X shape" at bounding box center [667, 275] width 17 height 17
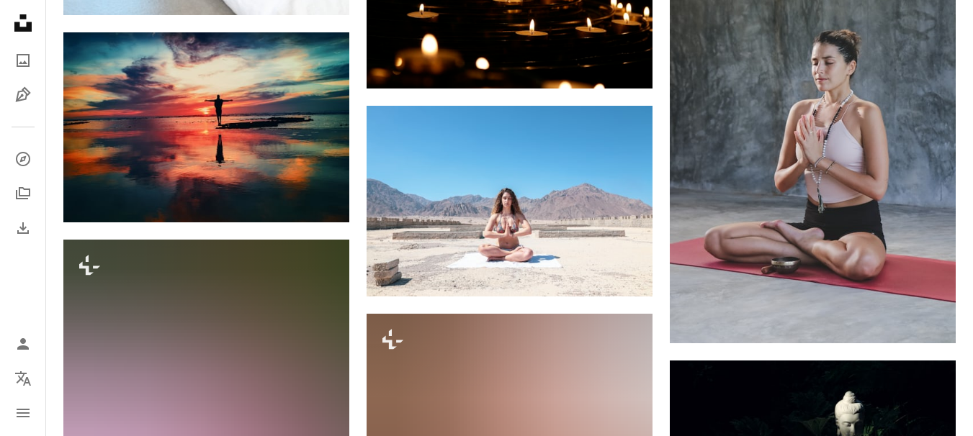
scroll to position [13935, 0]
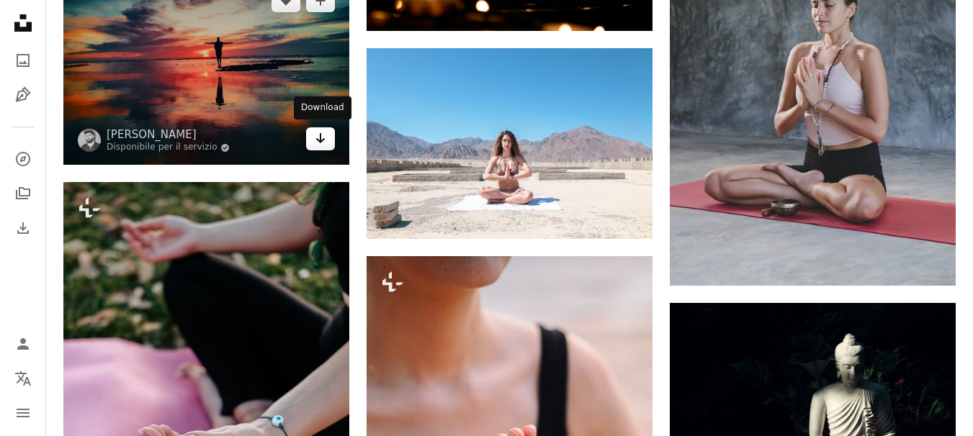
click at [324, 145] on link "Arrow pointing down" at bounding box center [320, 138] width 29 height 23
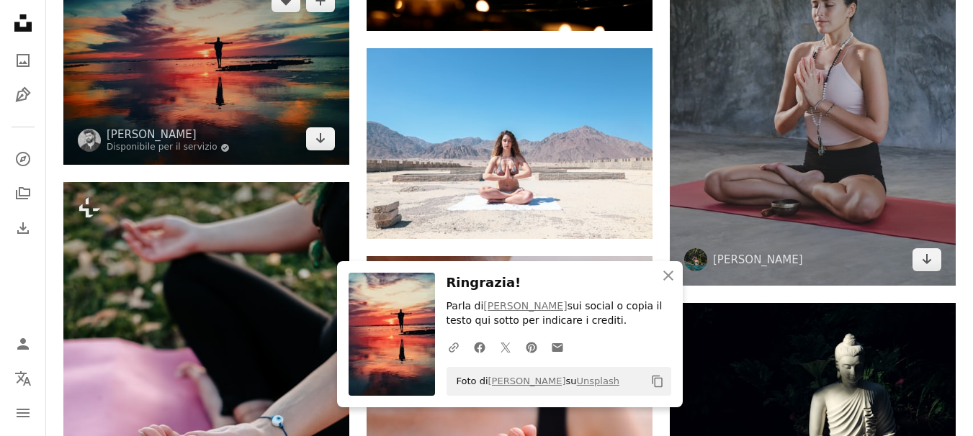
scroll to position [14151, 0]
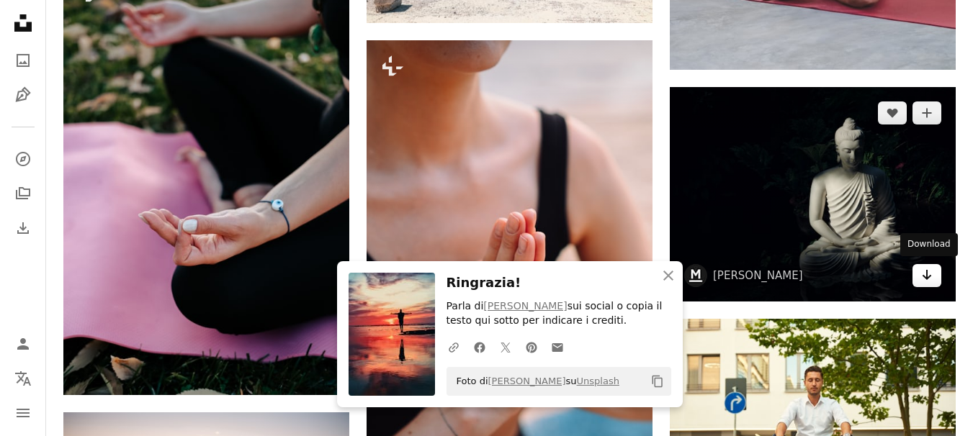
click at [936, 281] on link "Arrow pointing down" at bounding box center [926, 275] width 29 height 23
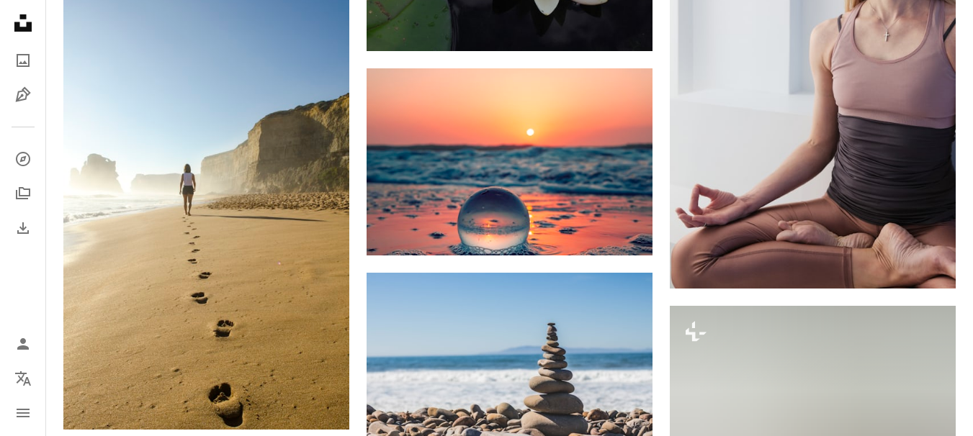
scroll to position [15446, 0]
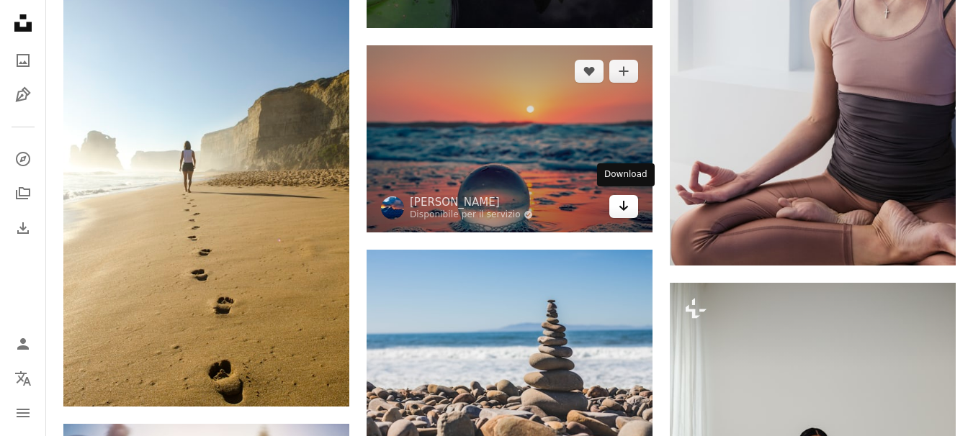
click at [634, 207] on link "Arrow pointing down" at bounding box center [623, 206] width 29 height 23
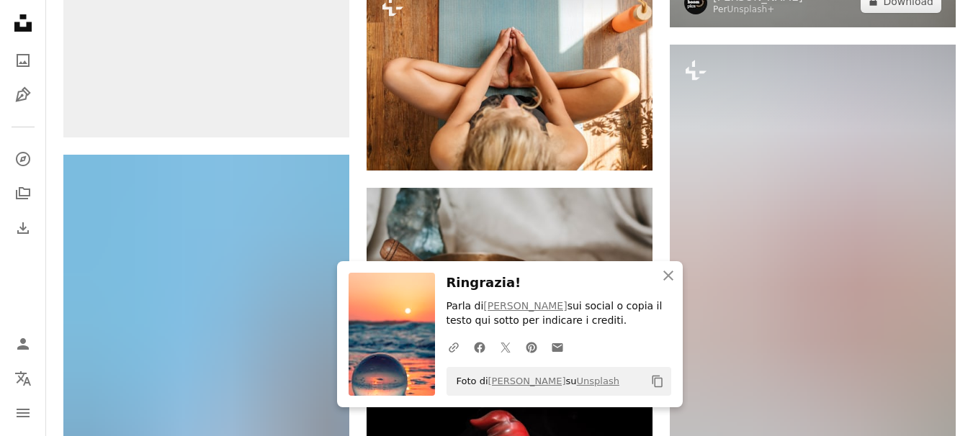
scroll to position [16238, 0]
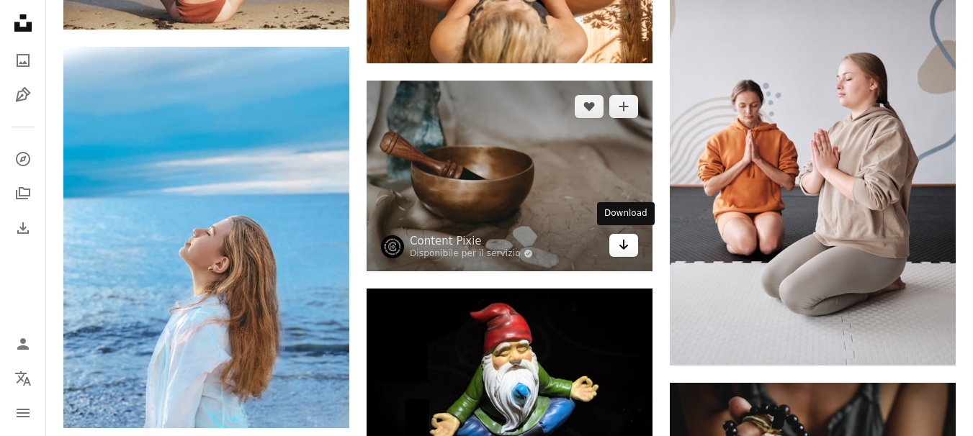
click at [621, 243] on icon "Arrow pointing down" at bounding box center [624, 244] width 12 height 17
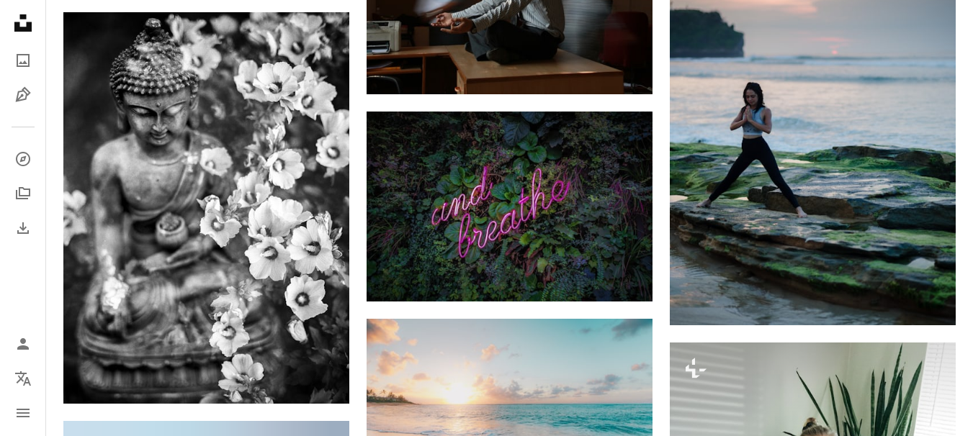
scroll to position [18830, 0]
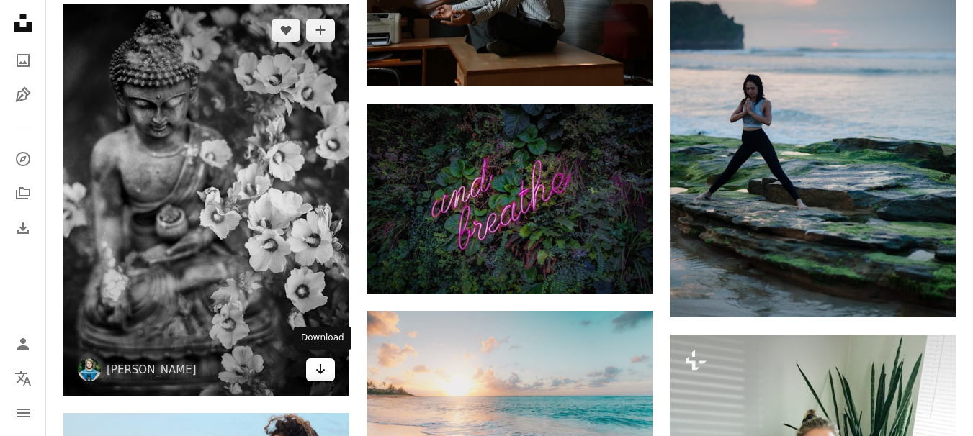
click at [315, 370] on icon "Arrow pointing down" at bounding box center [321, 369] width 12 height 17
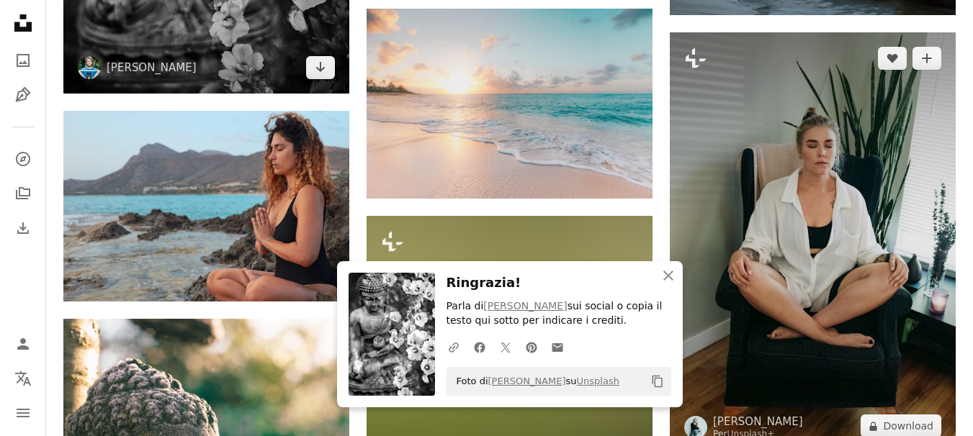
scroll to position [19118, 0]
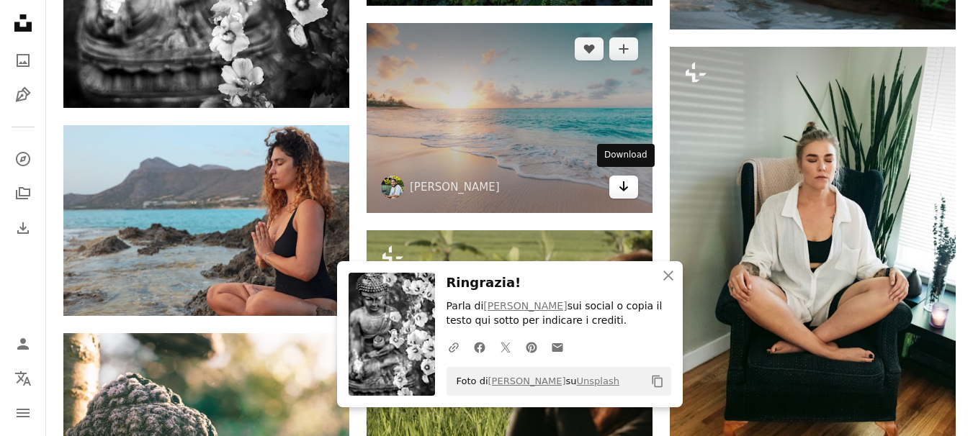
click at [627, 184] on icon "Download" at bounding box center [623, 186] width 9 height 10
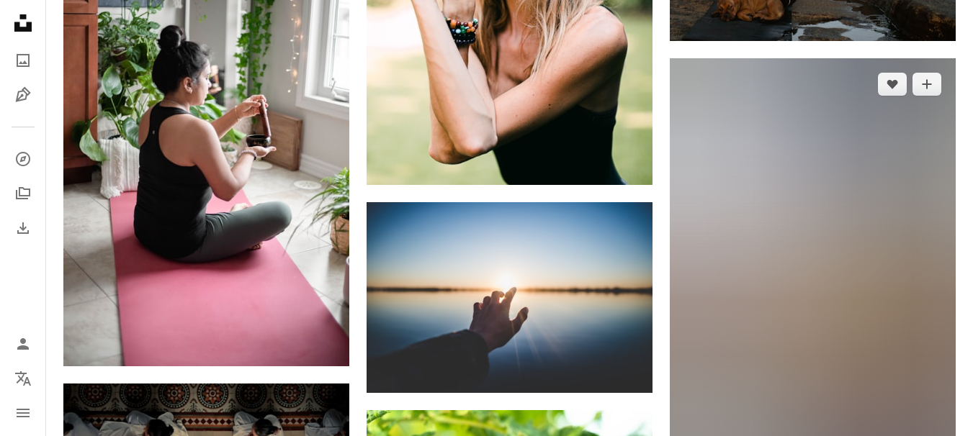
scroll to position [20918, 0]
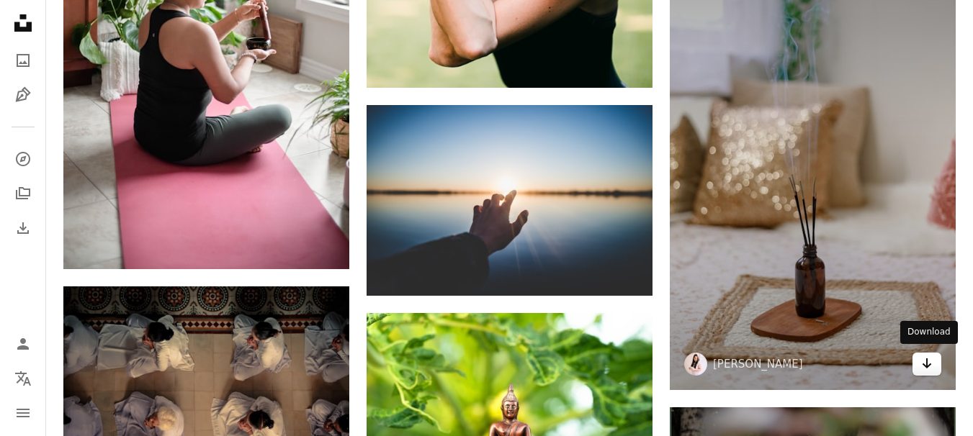
click at [924, 361] on icon "Download" at bounding box center [926, 364] width 9 height 10
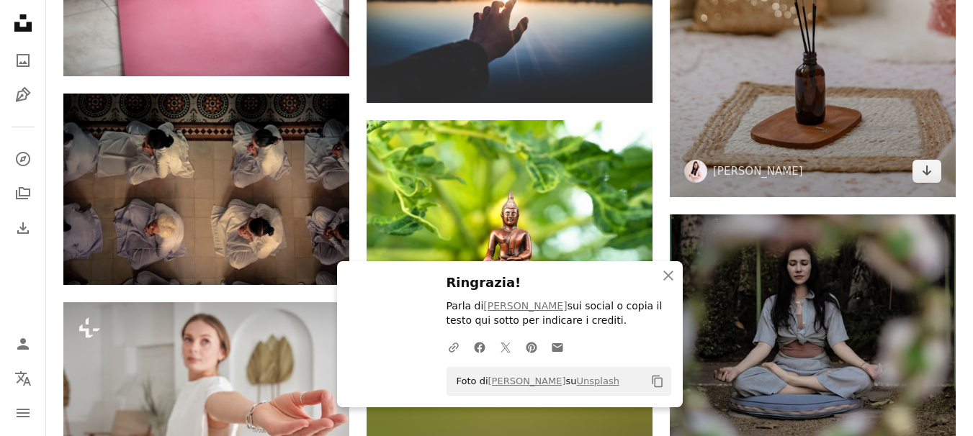
scroll to position [21206, 0]
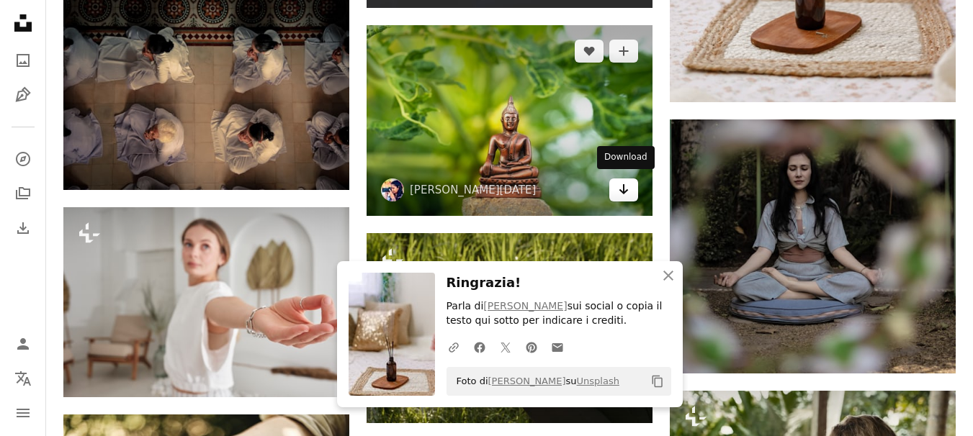
click at [627, 191] on icon "Arrow pointing down" at bounding box center [624, 189] width 12 height 17
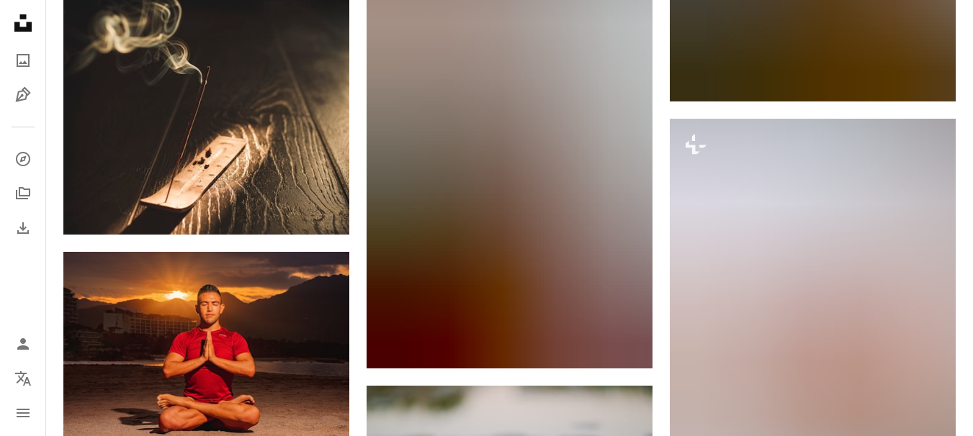
scroll to position [23725, 0]
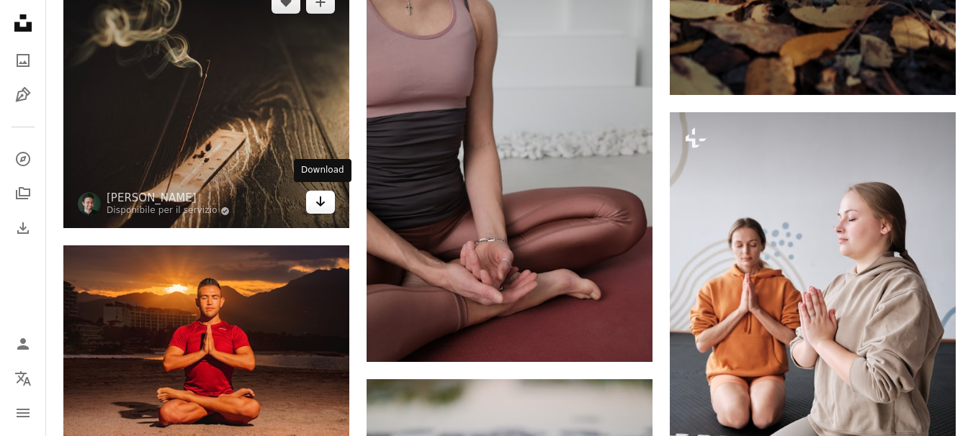
click at [324, 206] on icon "Arrow pointing down" at bounding box center [321, 201] width 12 height 17
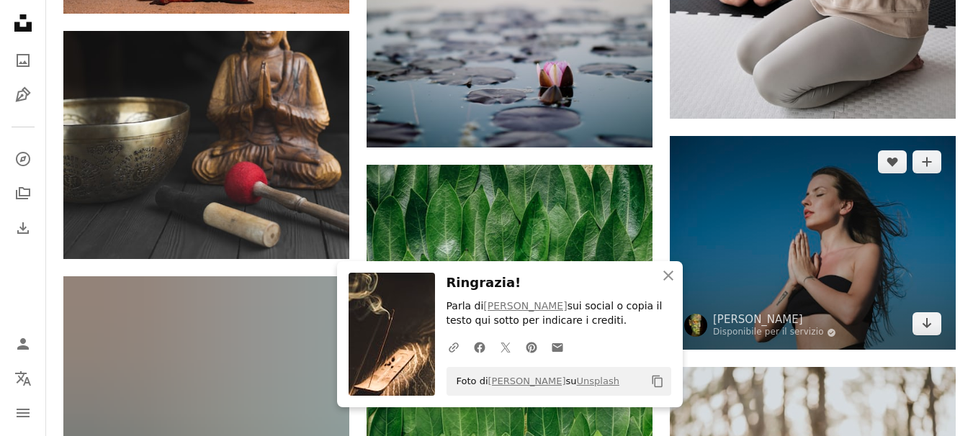
scroll to position [24157, 0]
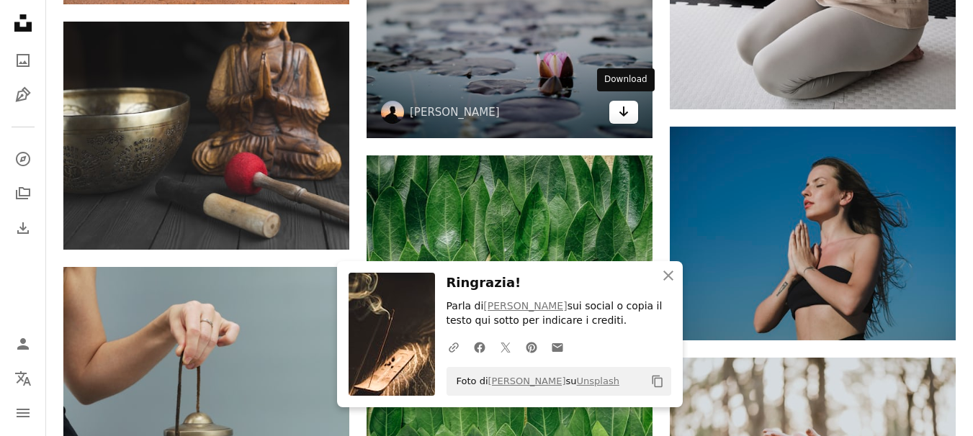
click at [622, 119] on link "Arrow pointing down" at bounding box center [623, 112] width 29 height 23
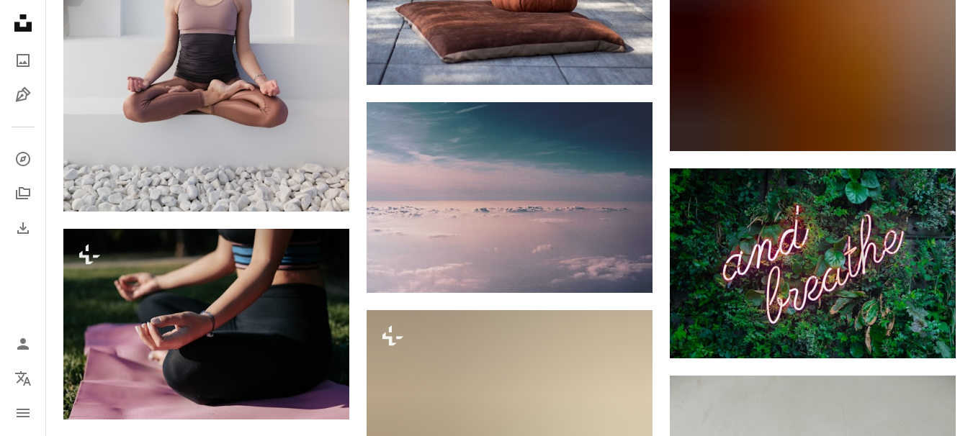
scroll to position [27469, 0]
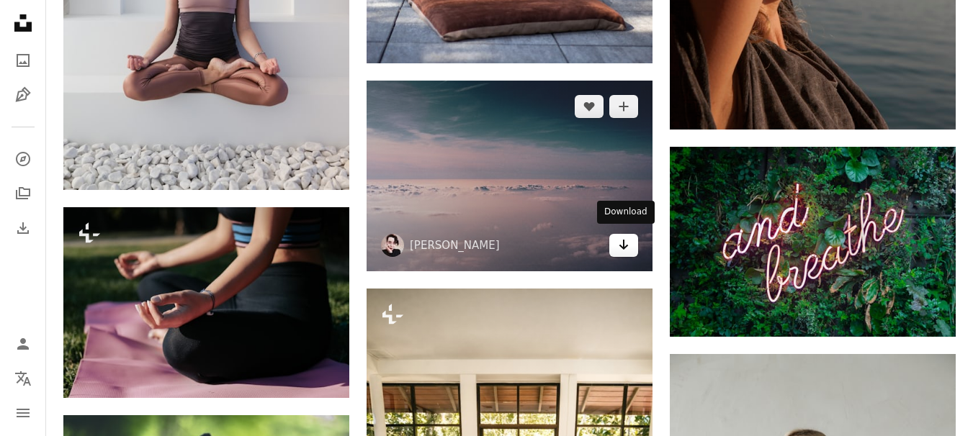
click at [624, 240] on icon "Download" at bounding box center [623, 245] width 9 height 10
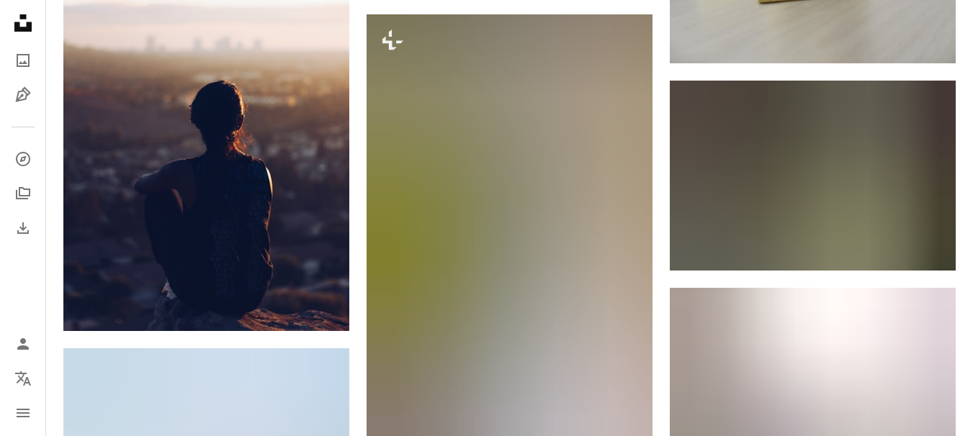
scroll to position [28333, 0]
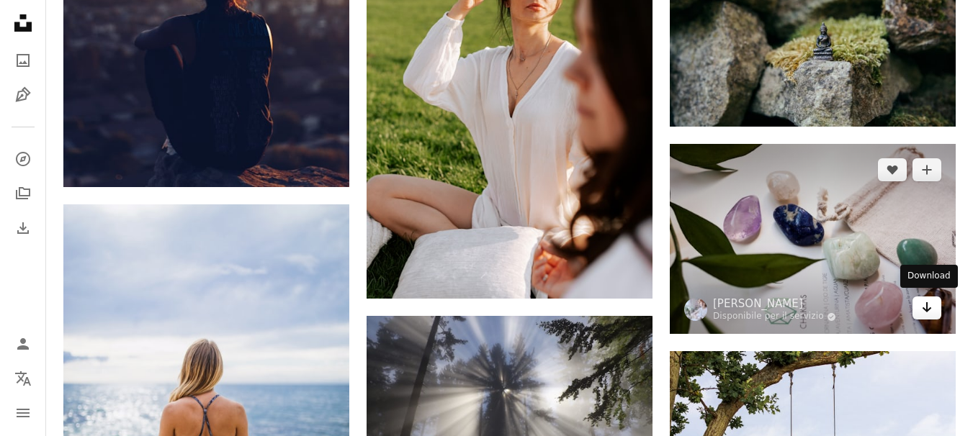
click at [934, 305] on link "Arrow pointing down" at bounding box center [926, 308] width 29 height 23
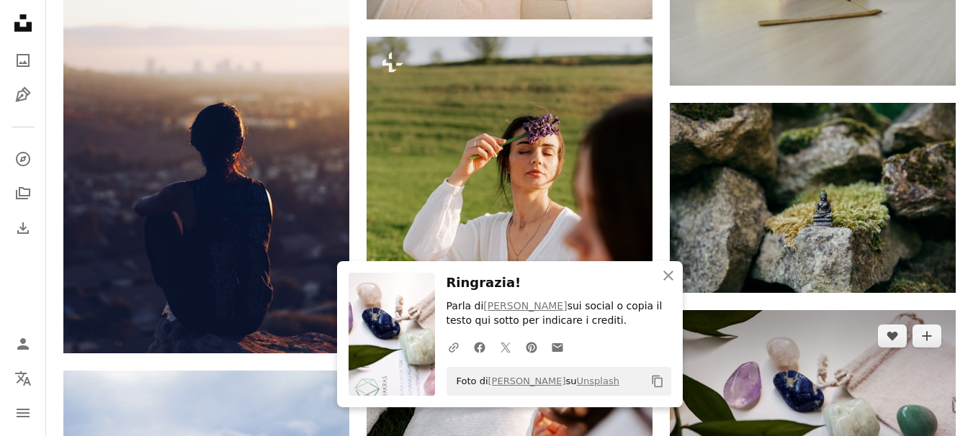
scroll to position [27901, 0]
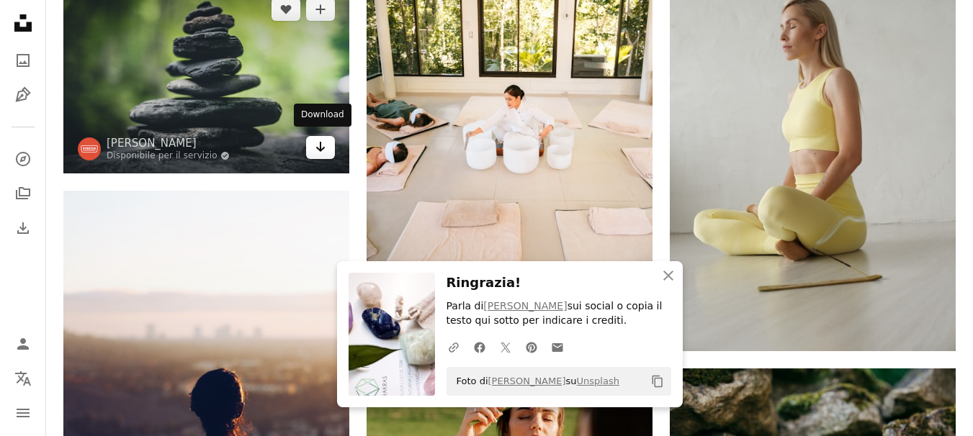
click at [328, 150] on link "Arrow pointing down" at bounding box center [320, 147] width 29 height 23
